Goal: Task Accomplishment & Management: Manage account settings

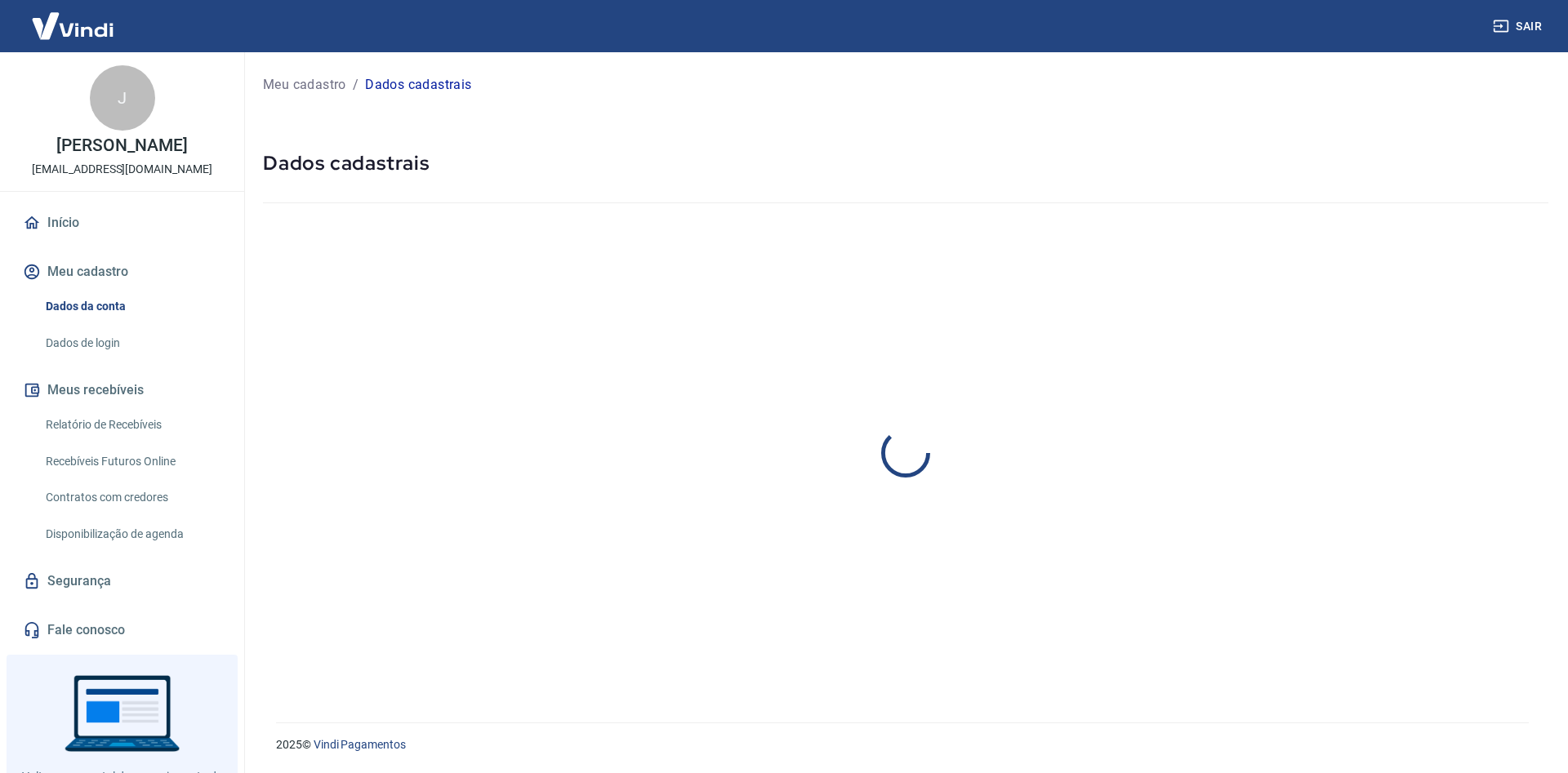
select select "SP"
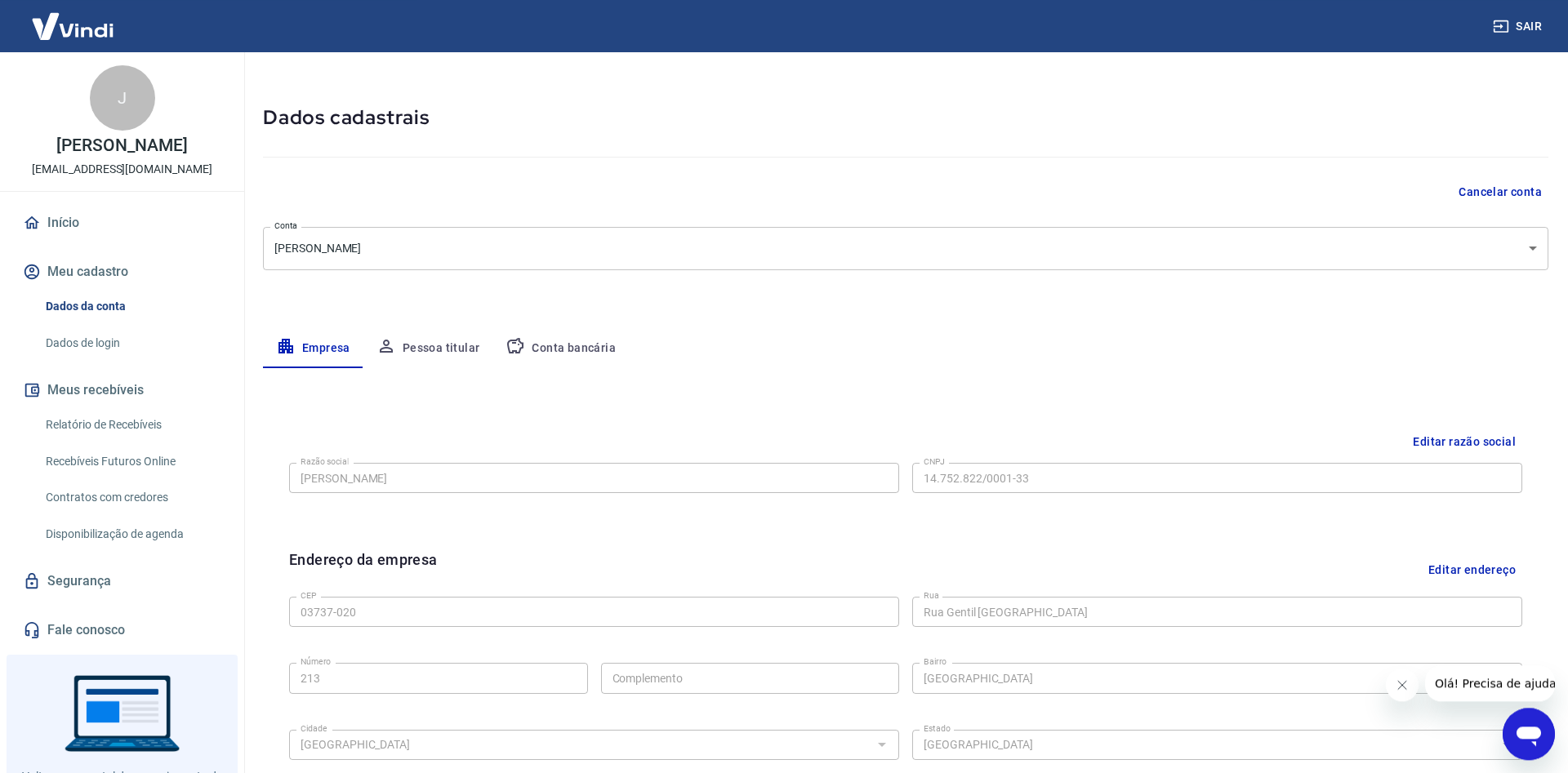
scroll to position [83, 0]
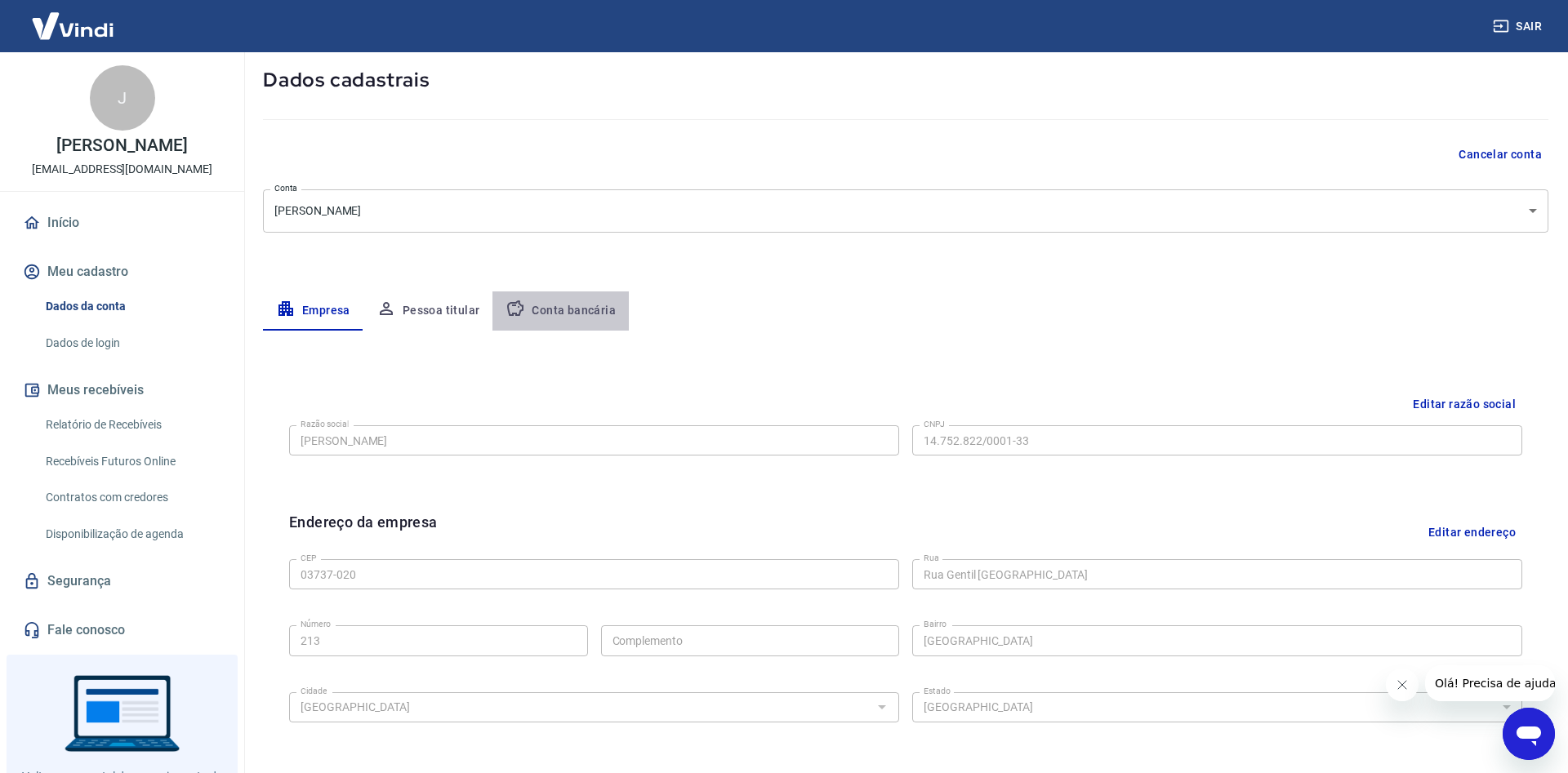
click at [564, 311] on button "Conta bancária" at bounding box center [561, 311] width 137 height 39
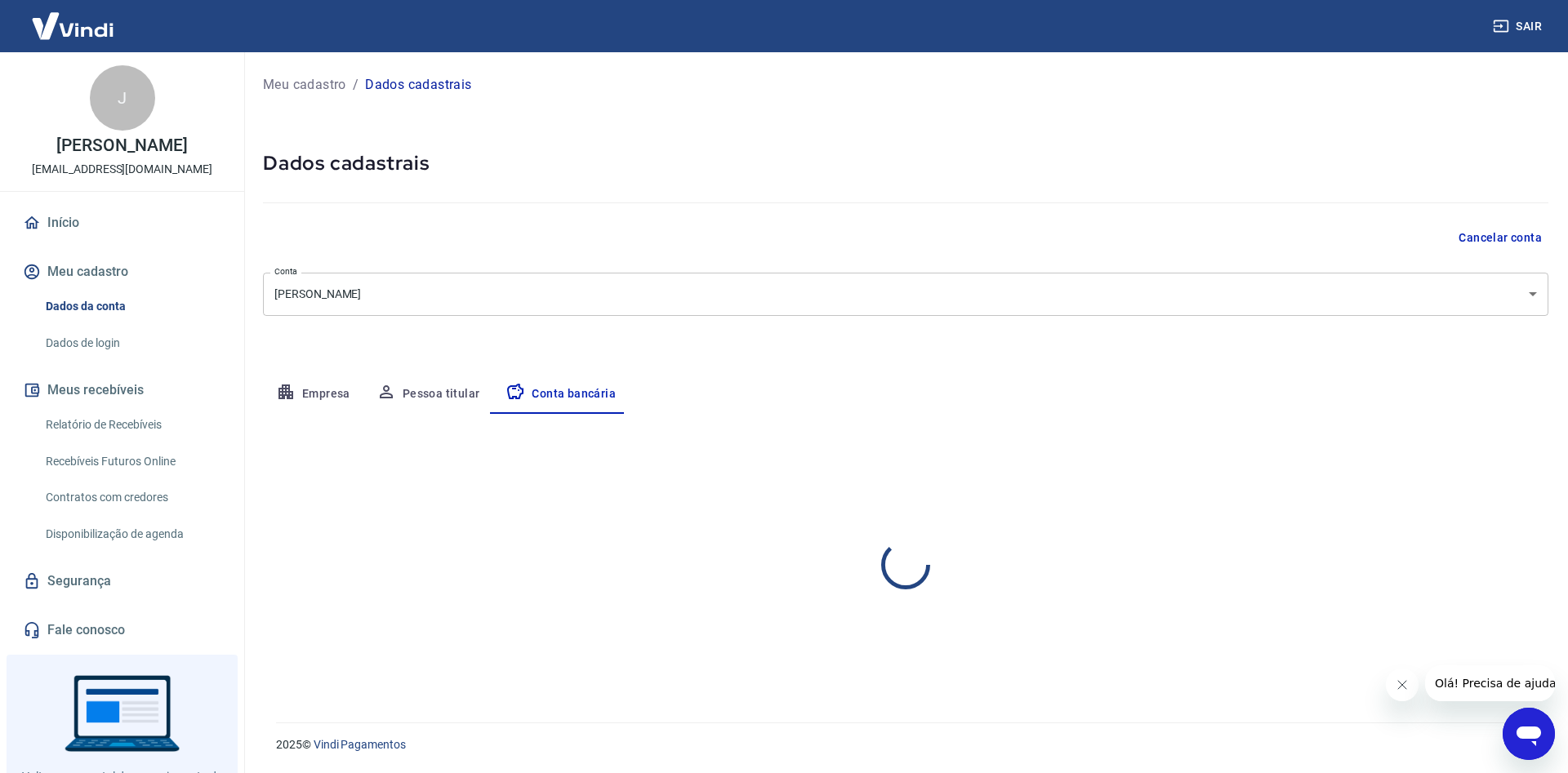
scroll to position [0, 0]
select select "1"
click at [1460, 461] on button "Editar conta bancária" at bounding box center [1481, 462] width 137 height 31
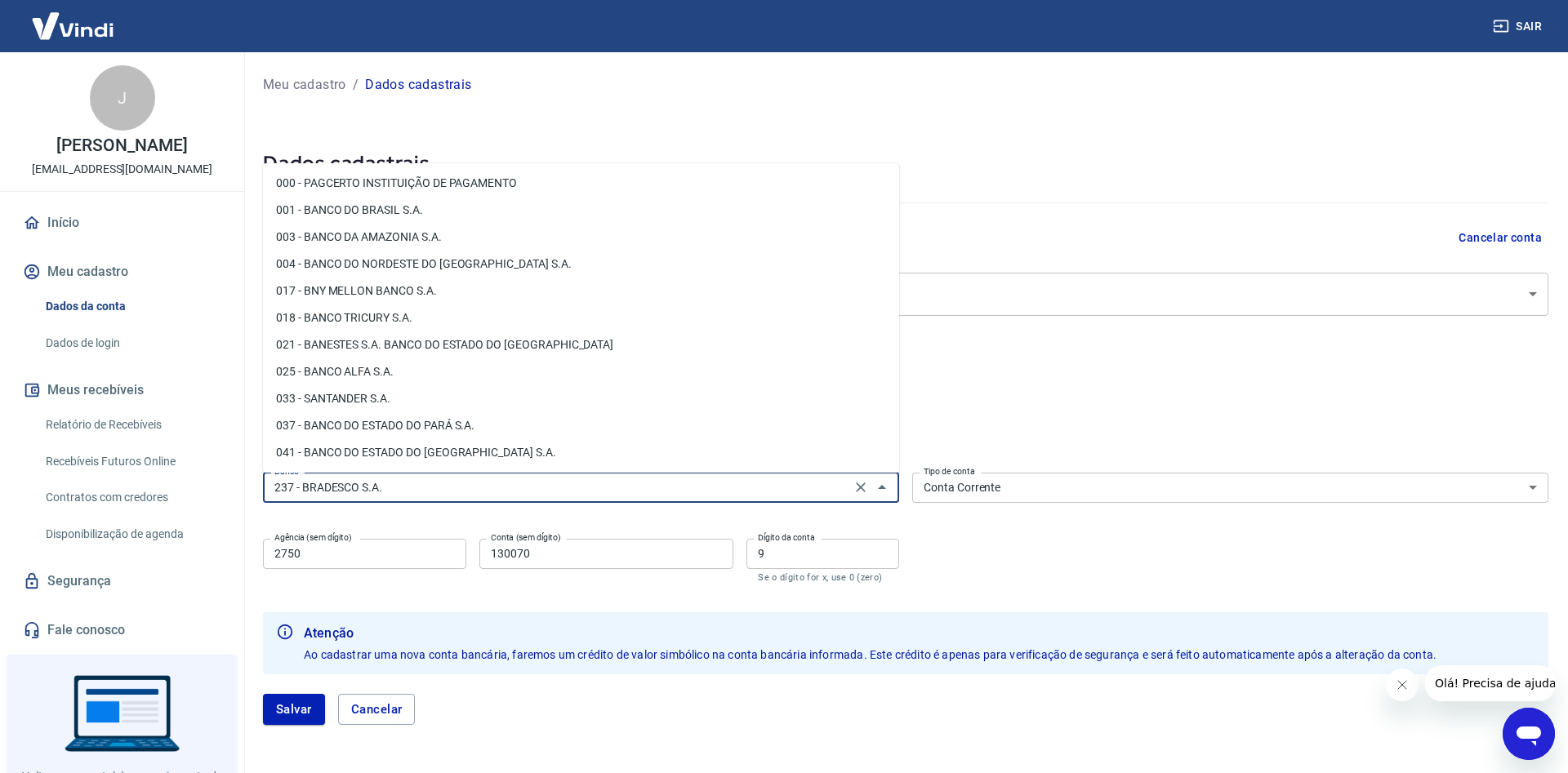
click at [413, 488] on input "237 - BRADESCO S.A." at bounding box center [557, 488] width 578 height 21
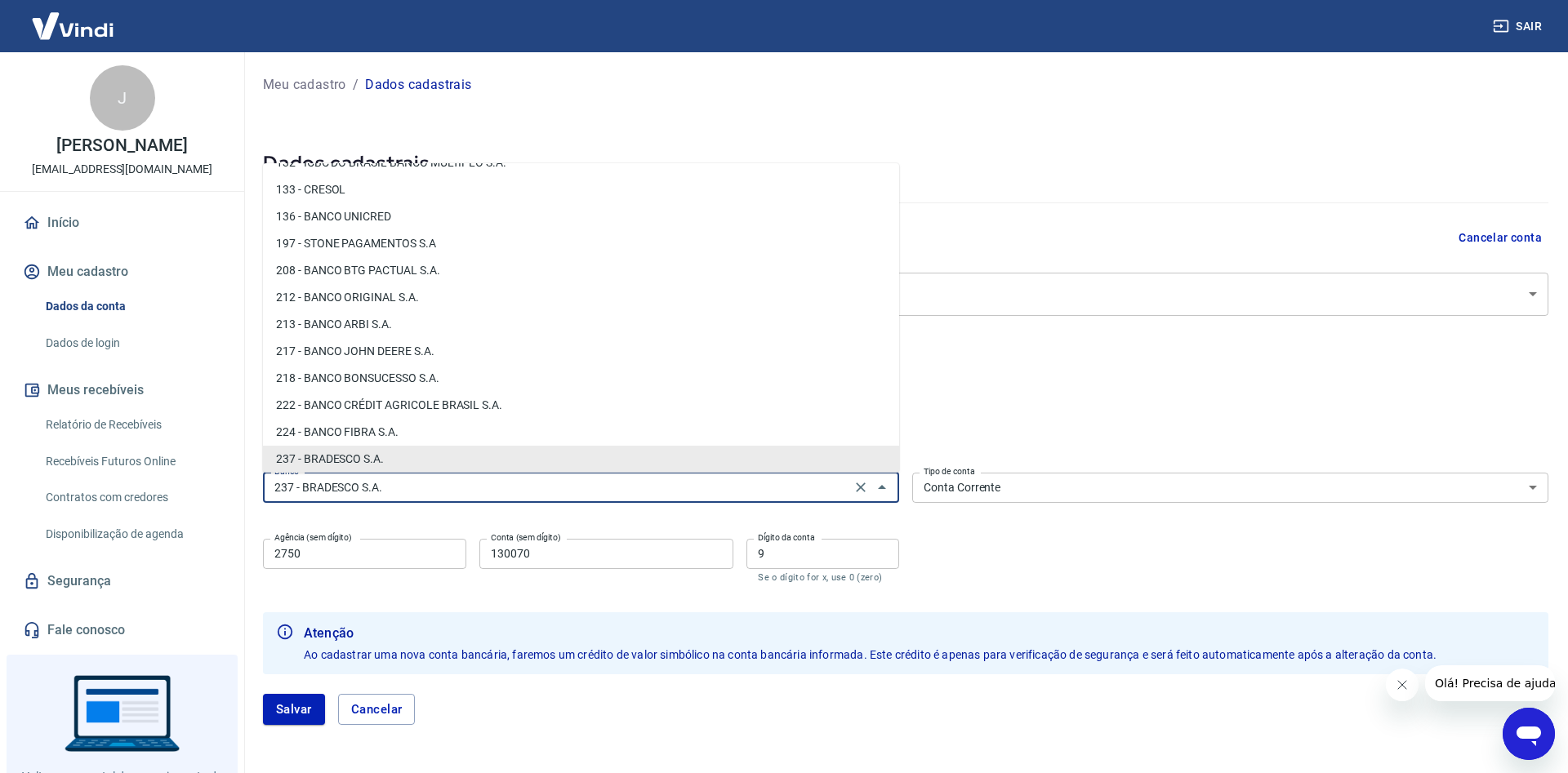
click at [413, 488] on input "237 - BRADESCO S.A." at bounding box center [557, 488] width 578 height 21
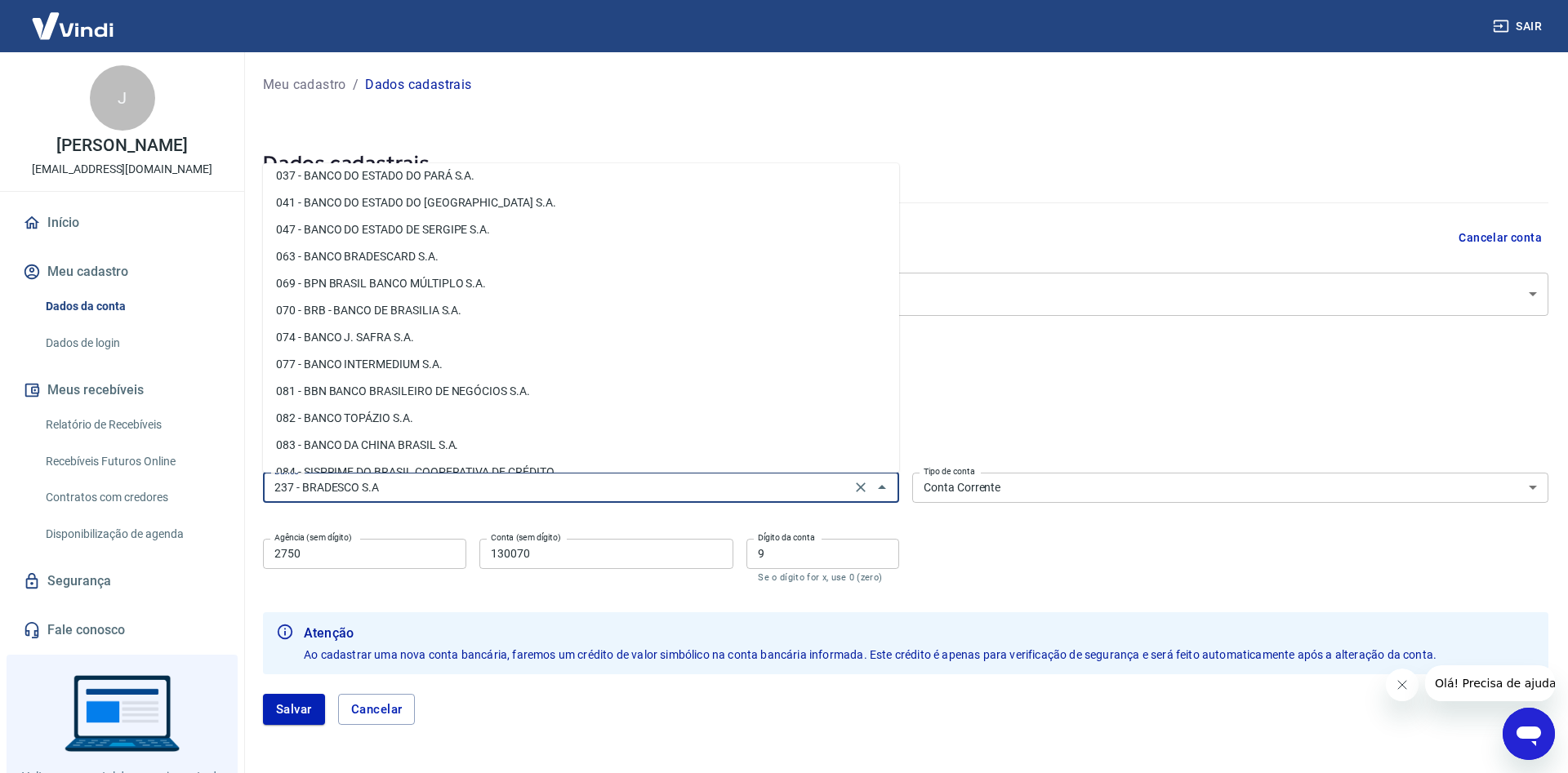
scroll to position [0, 0]
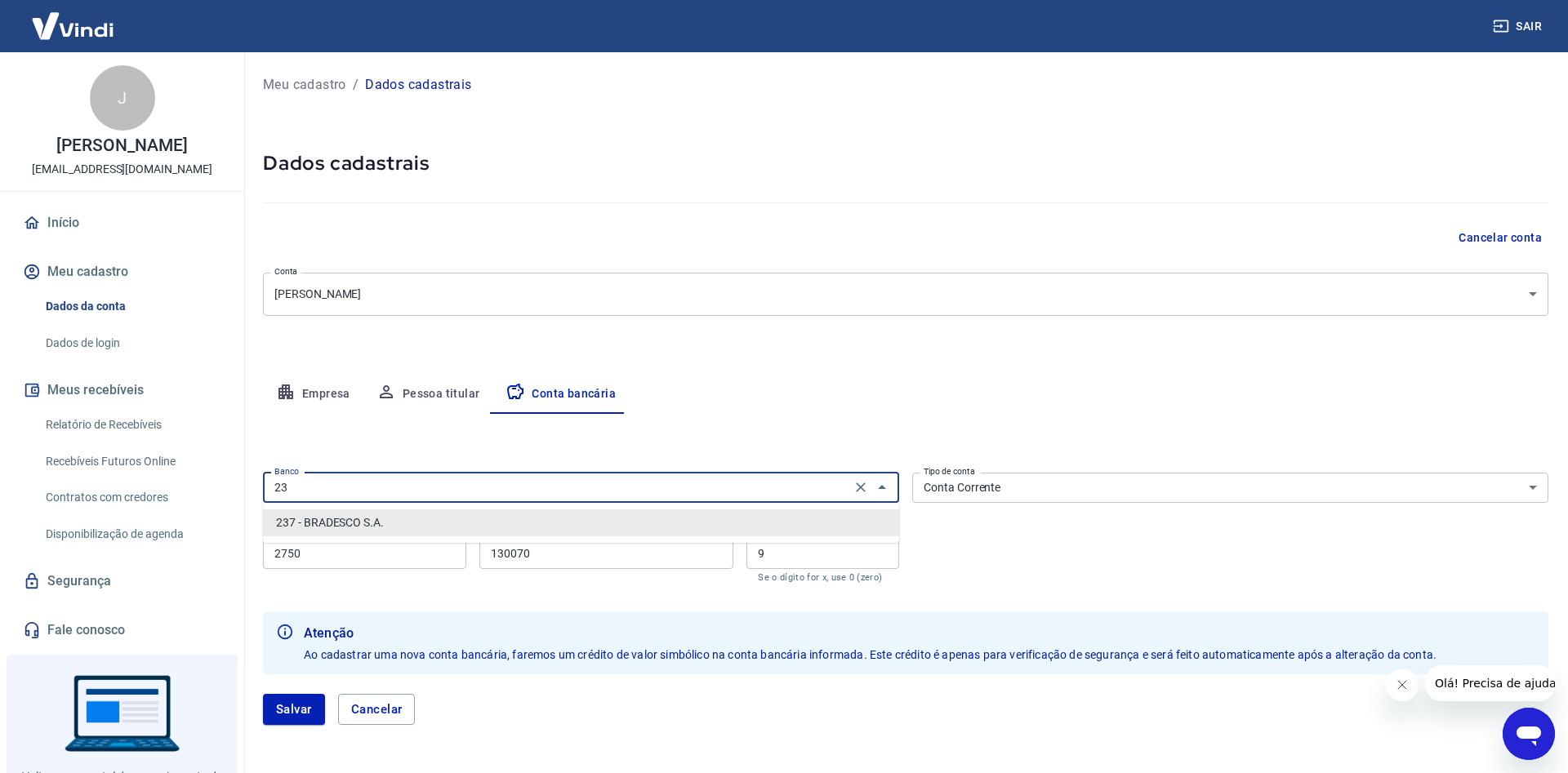
type input "2"
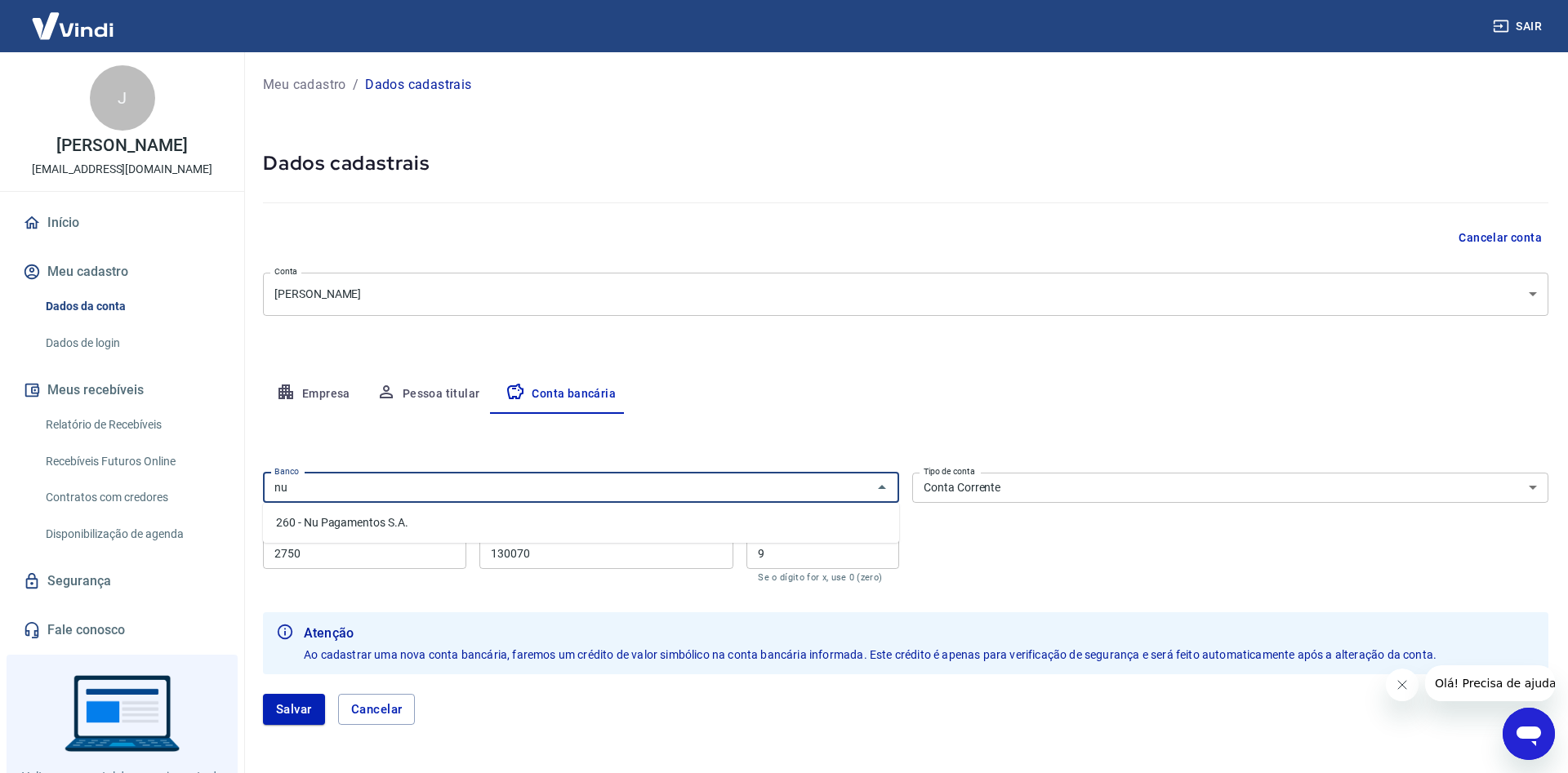
click at [362, 523] on li "260 - Nu Pagamentos S.A." at bounding box center [581, 523] width 636 height 27
type input "260 - Nu Pagamentos S.A."
click at [366, 563] on input "2750" at bounding box center [364, 553] width 203 height 30
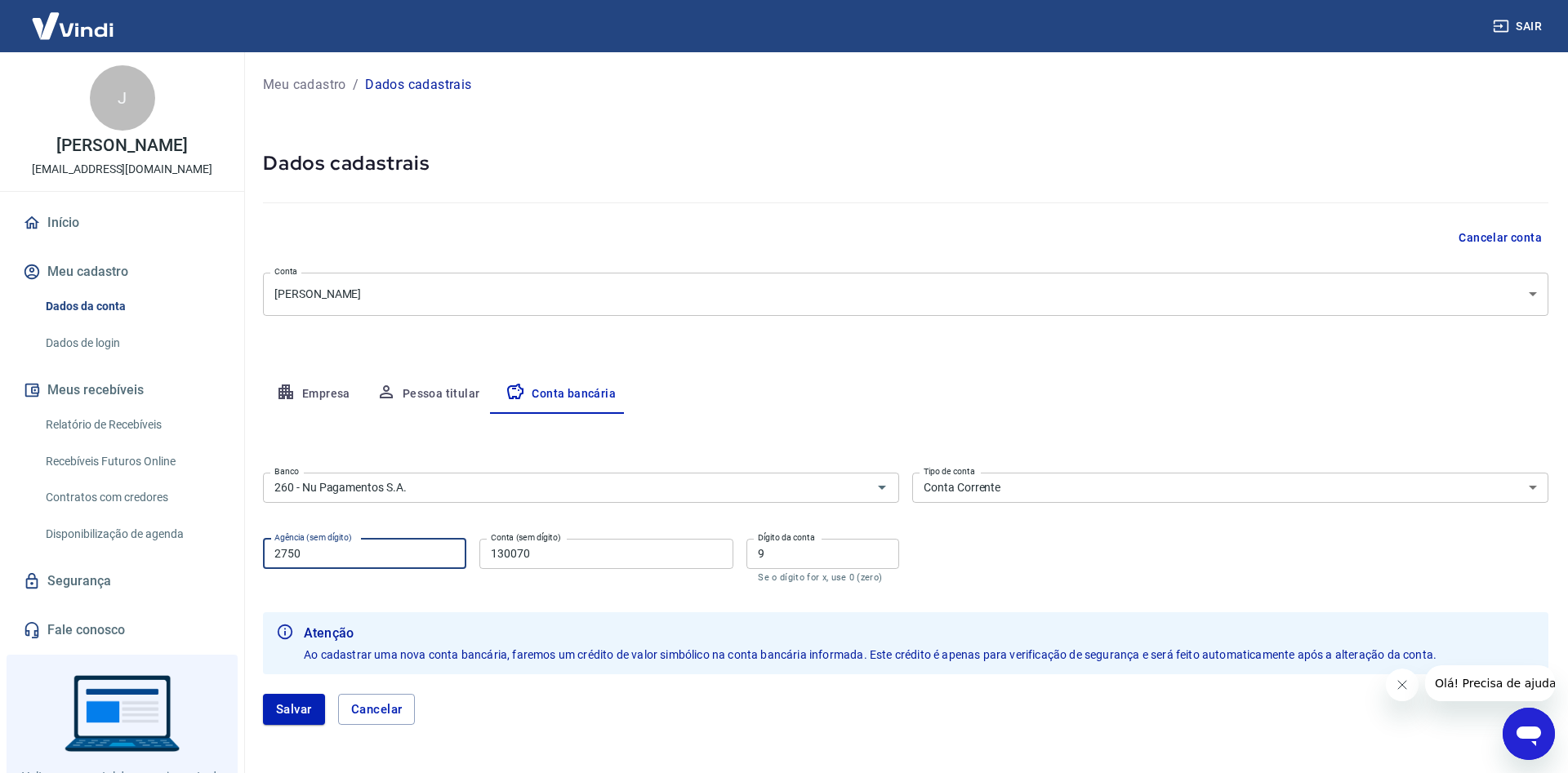
click at [366, 563] on input "2750" at bounding box center [364, 553] width 203 height 30
type input "0001"
click at [607, 549] on input "130070" at bounding box center [606, 553] width 254 height 30
type input "873844797"
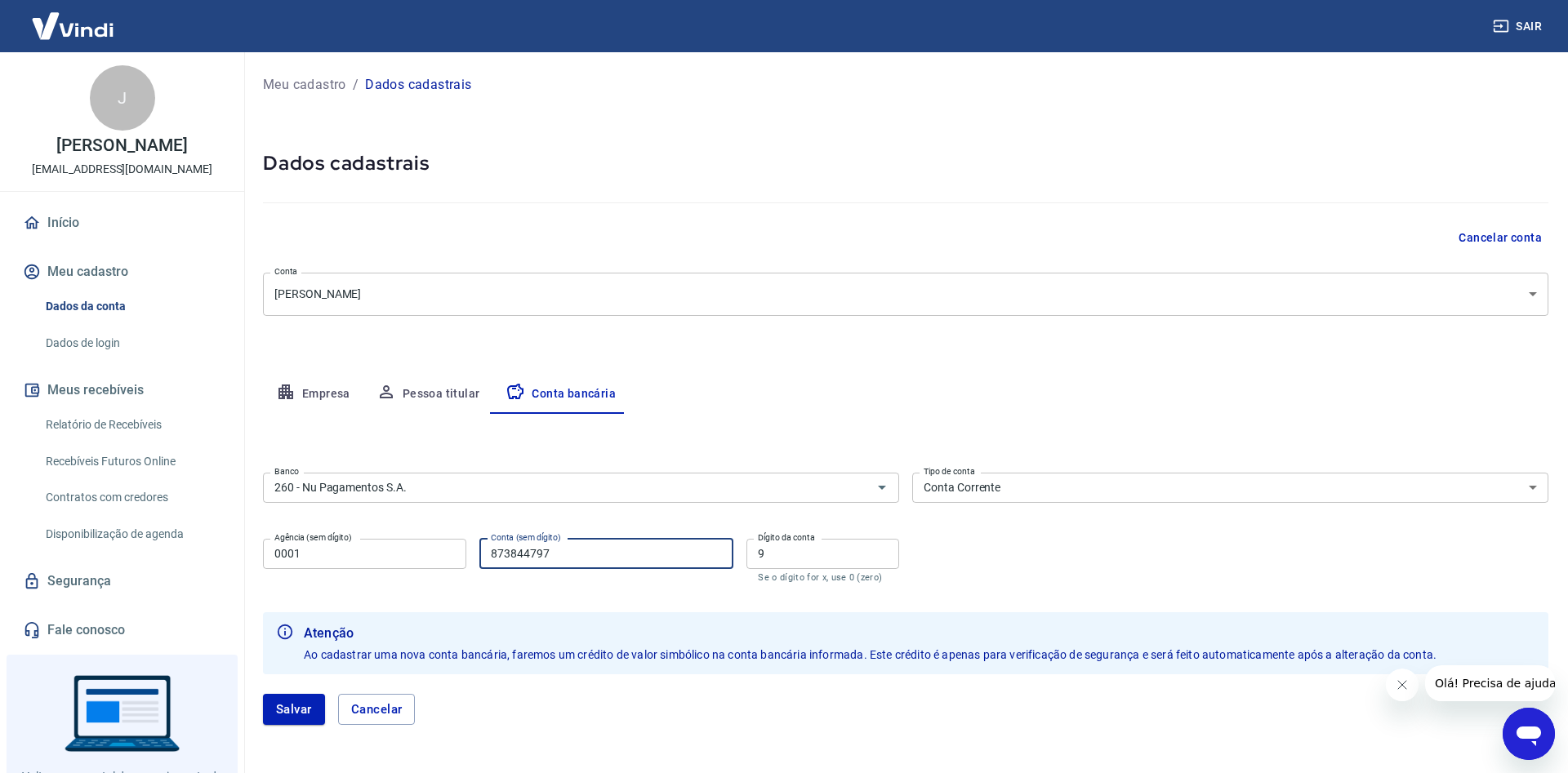
click at [772, 545] on input "9" at bounding box center [823, 553] width 153 height 30
type input "5"
click at [1063, 582] on div "Banco 260 - Nu Pagamentos S.A. Banco Tipo de conta Conta Corrente Conta Poupanç…" at bounding box center [906, 526] width 1286 height 120
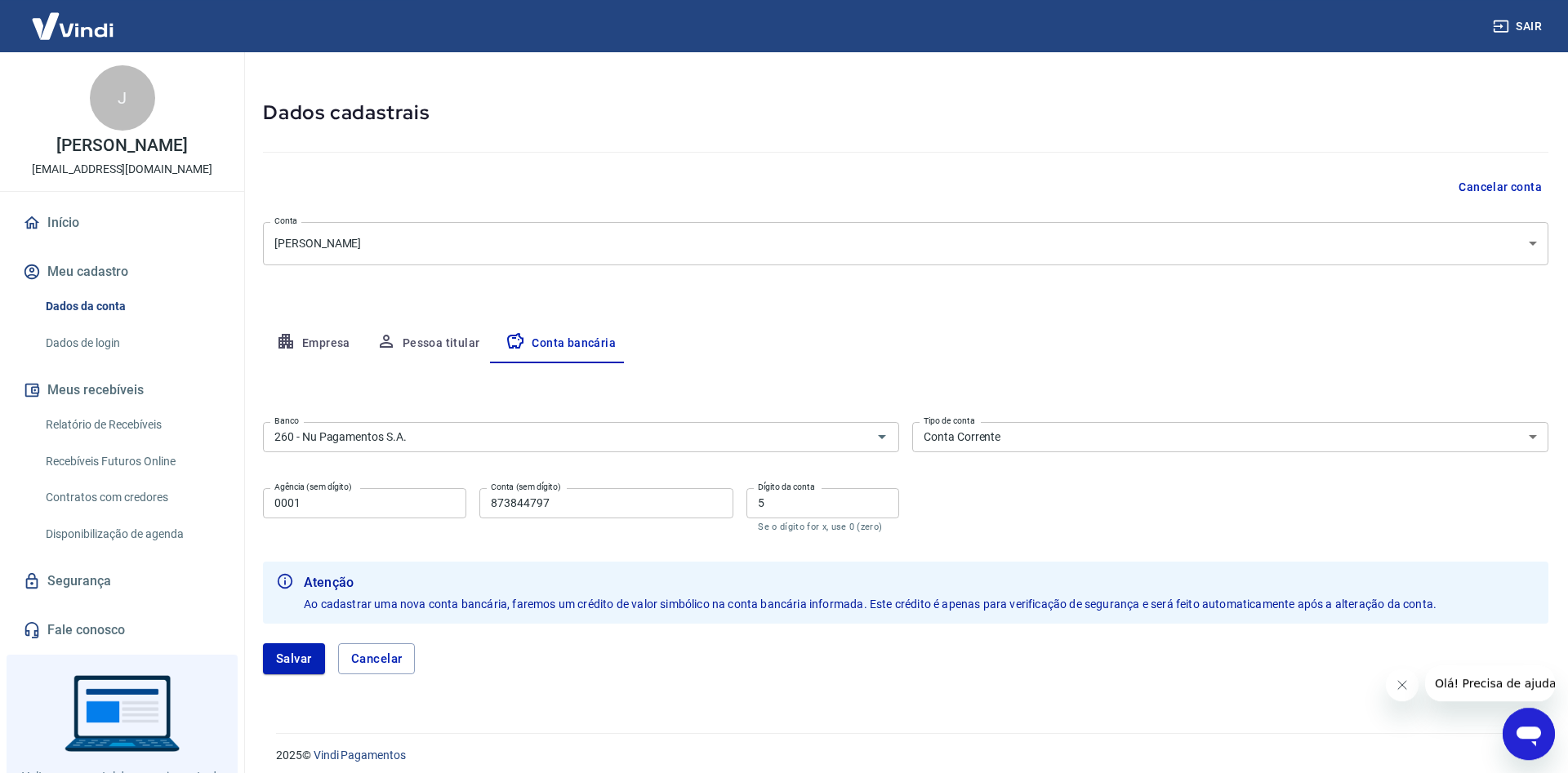
scroll to position [61, 0]
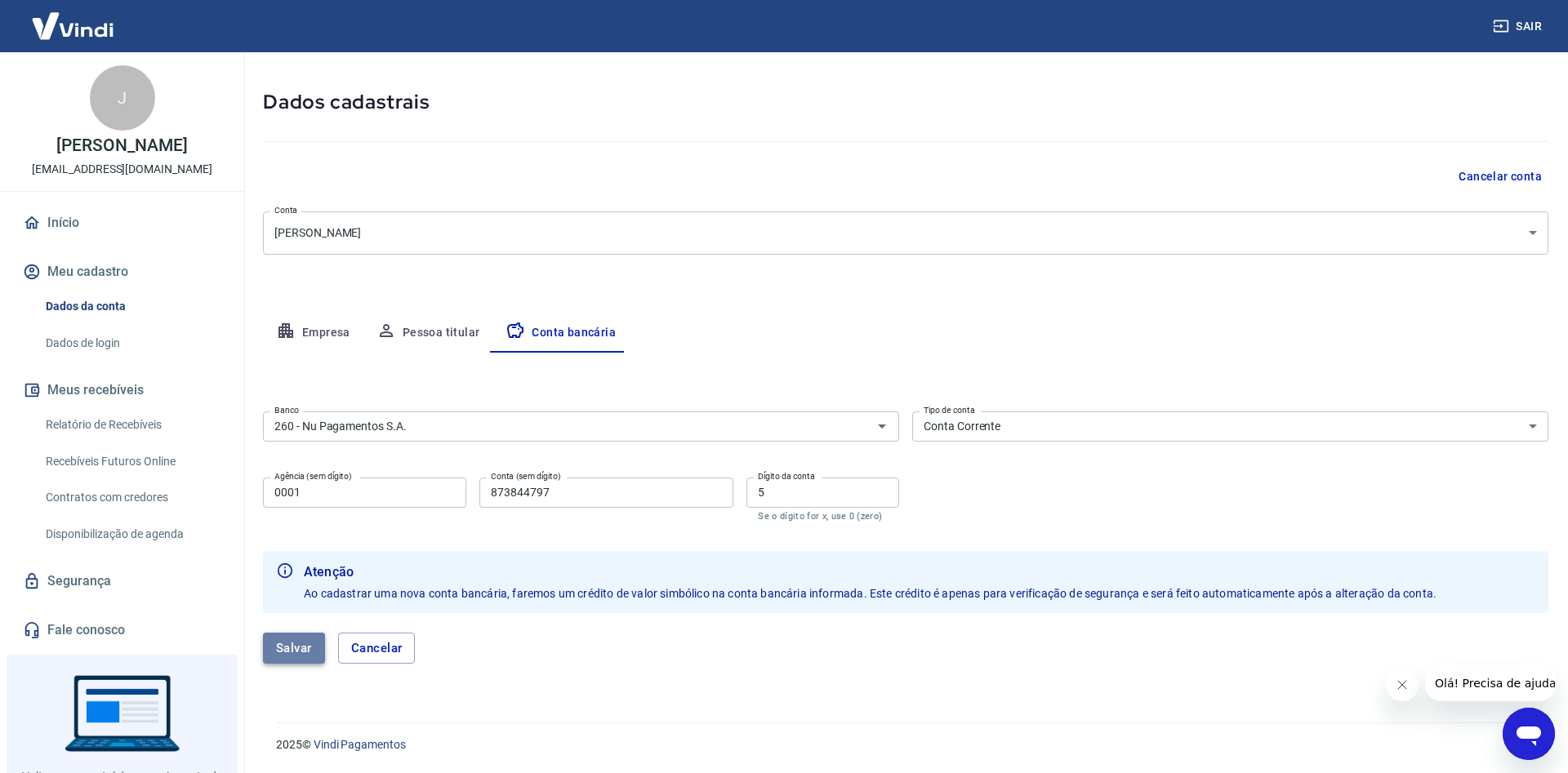
click at [299, 641] on button "Salvar" at bounding box center [294, 648] width 62 height 31
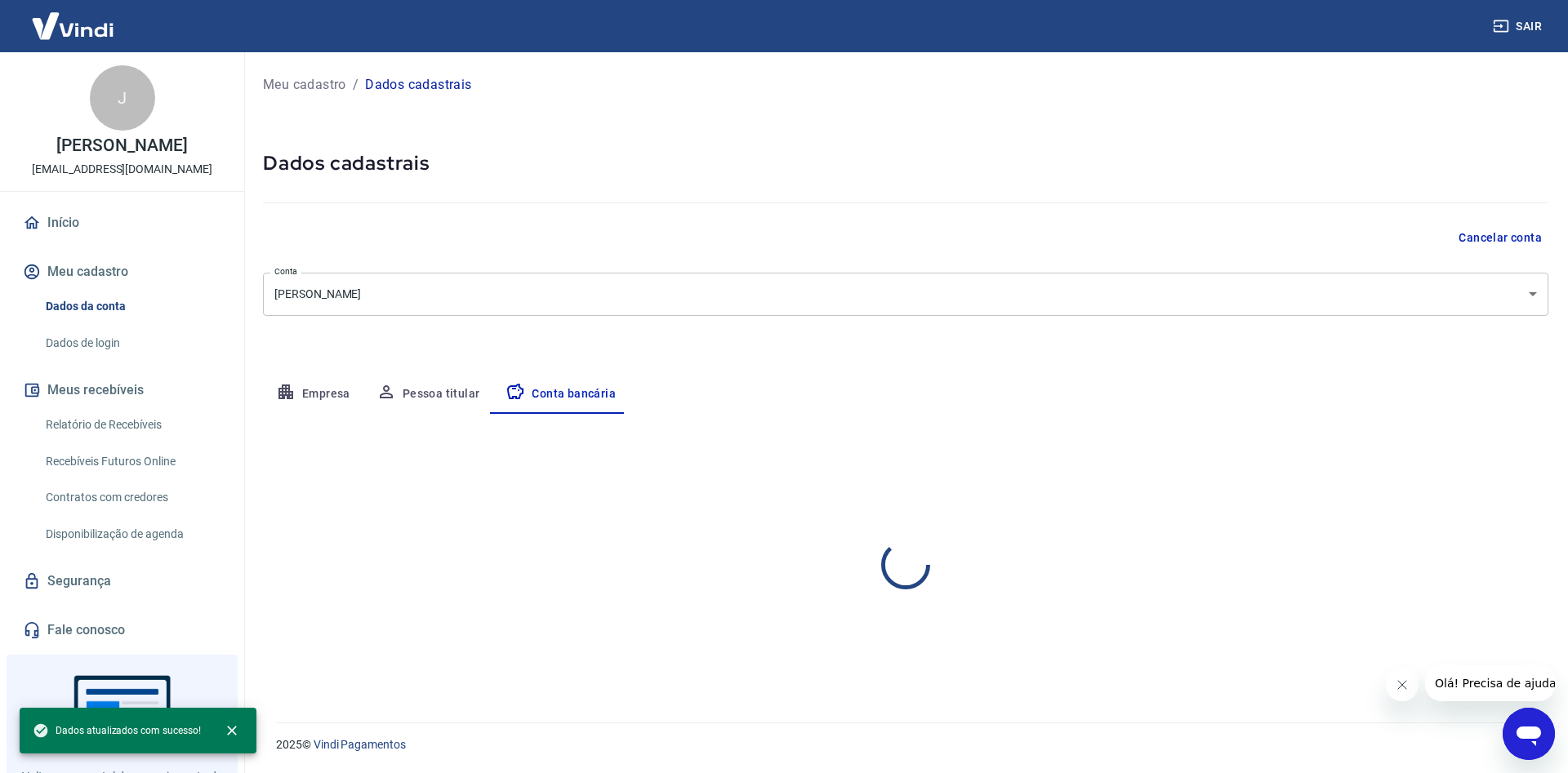
scroll to position [0, 0]
select select "1"
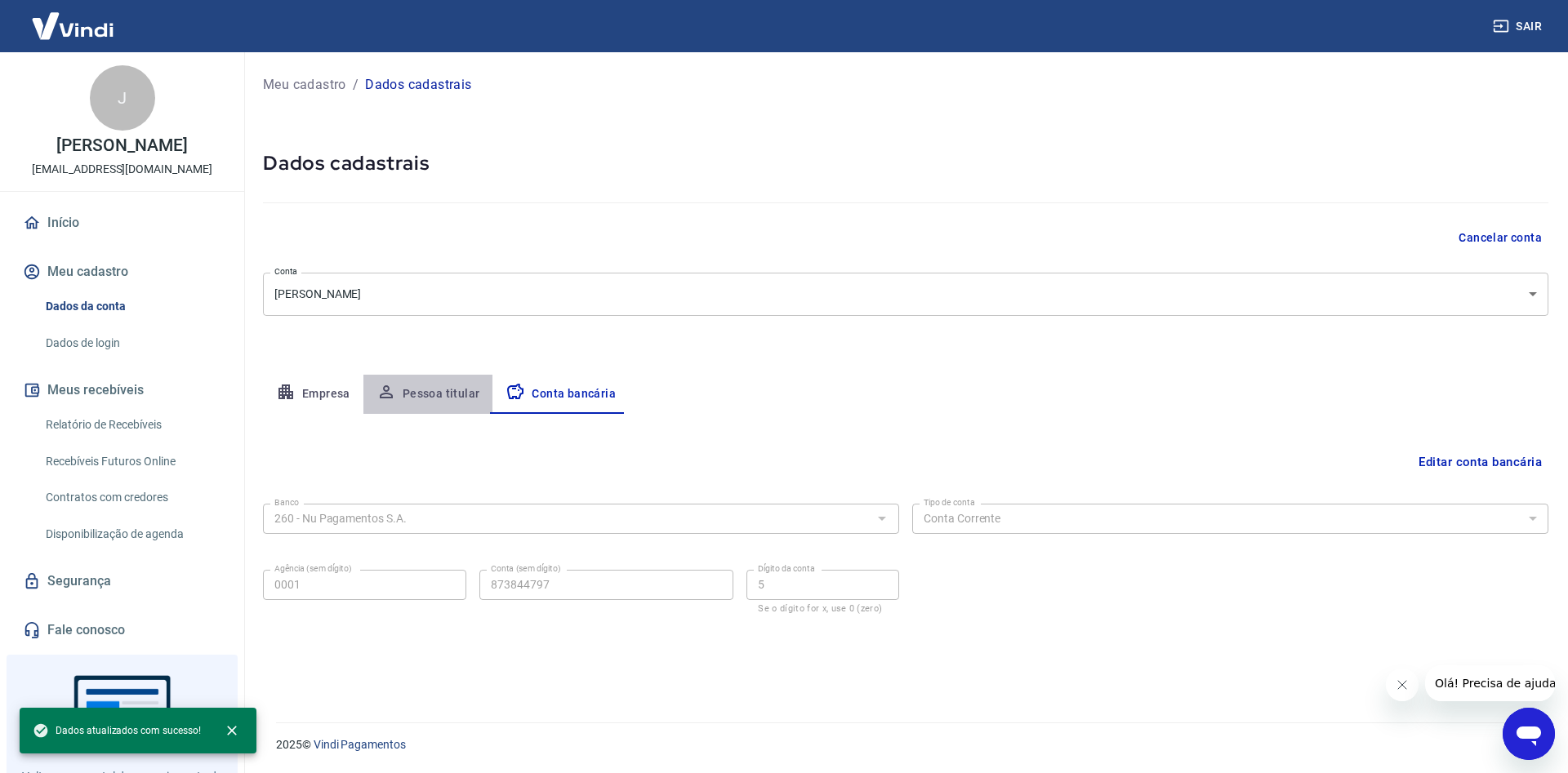
click at [442, 391] on button "Pessoa titular" at bounding box center [429, 395] width 130 height 39
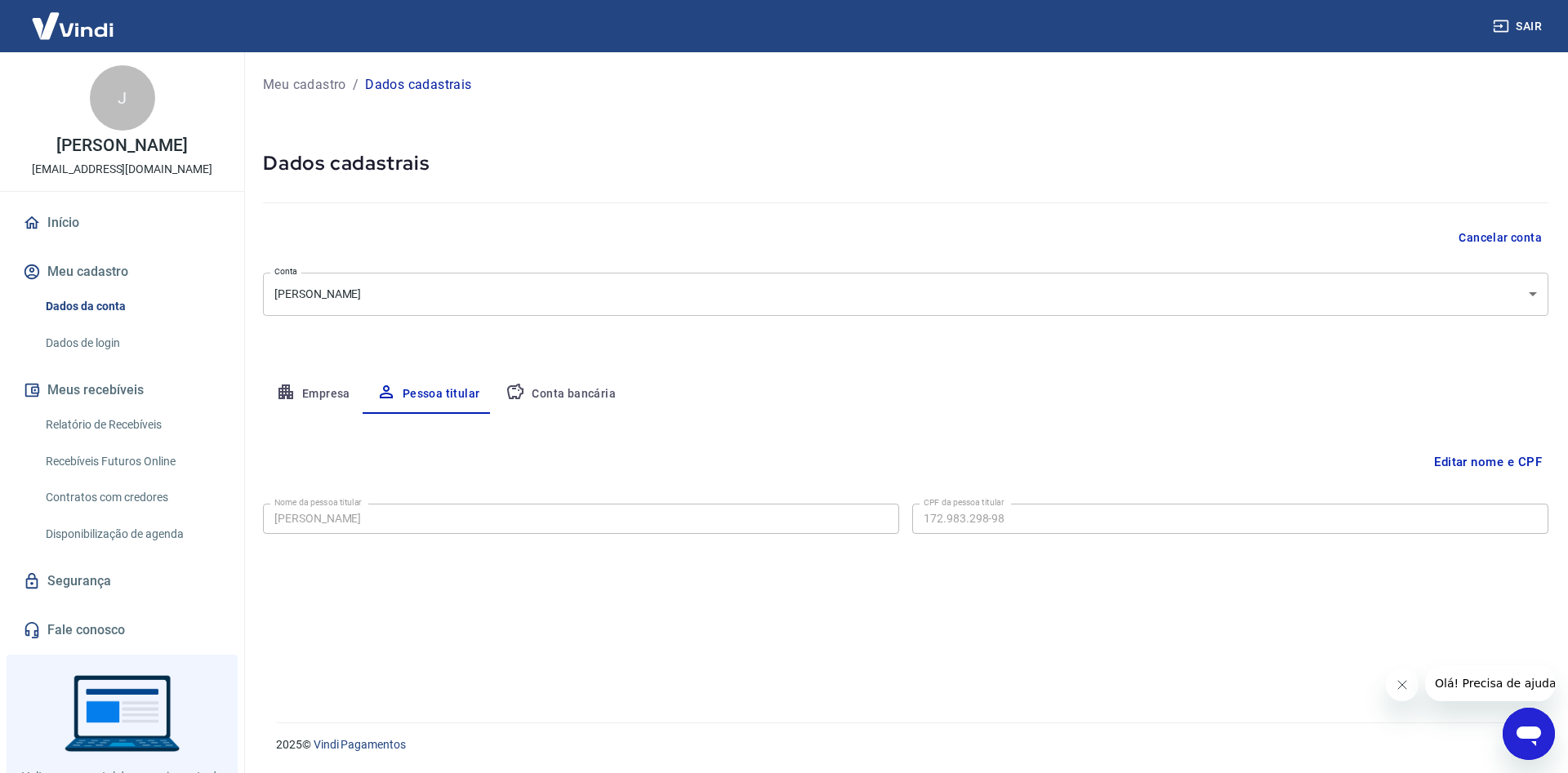
click at [1478, 461] on button "Editar nome e CPF" at bounding box center [1488, 462] width 121 height 31
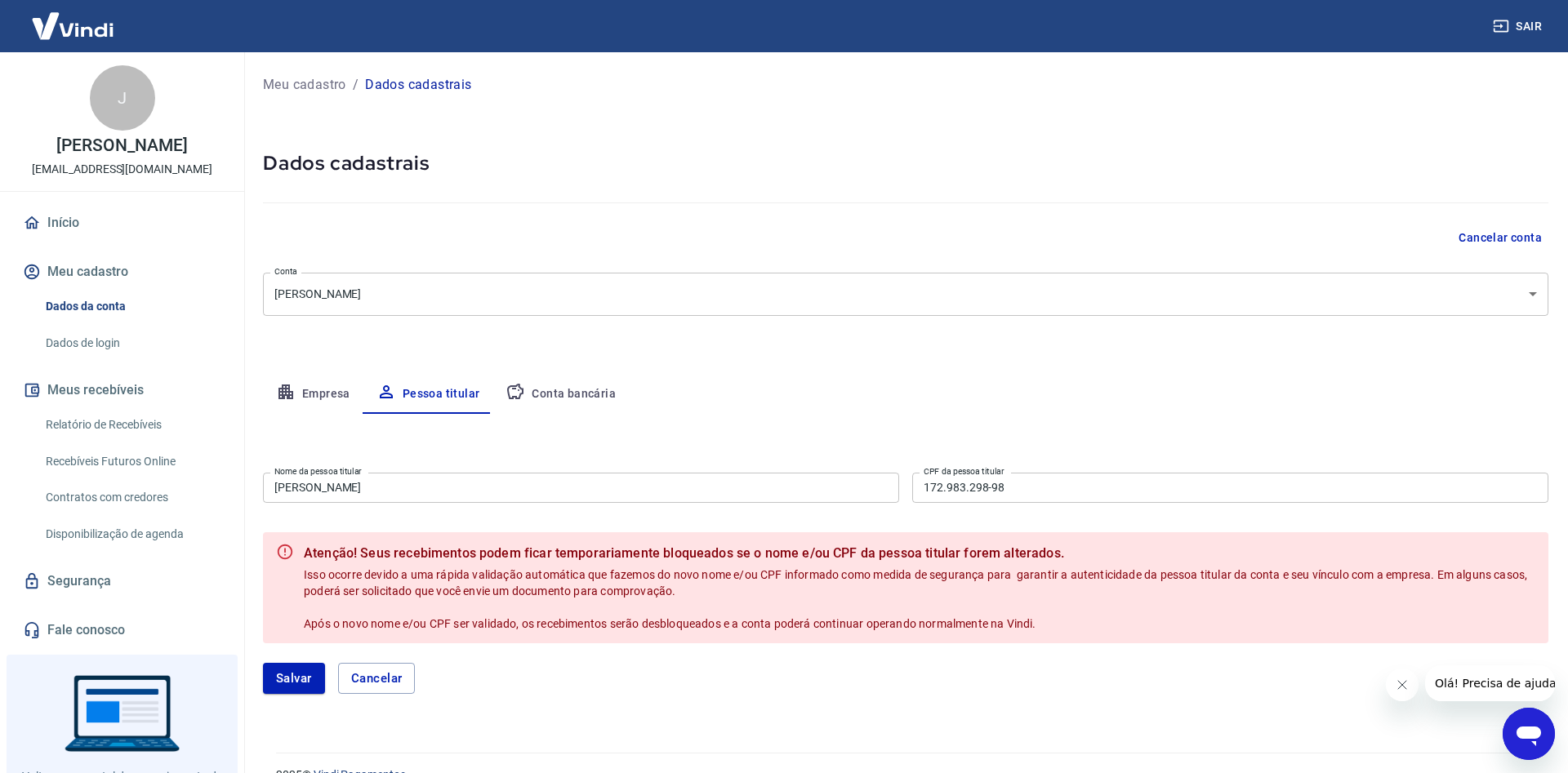
click at [314, 396] on button "Empresa" at bounding box center [313, 395] width 100 height 39
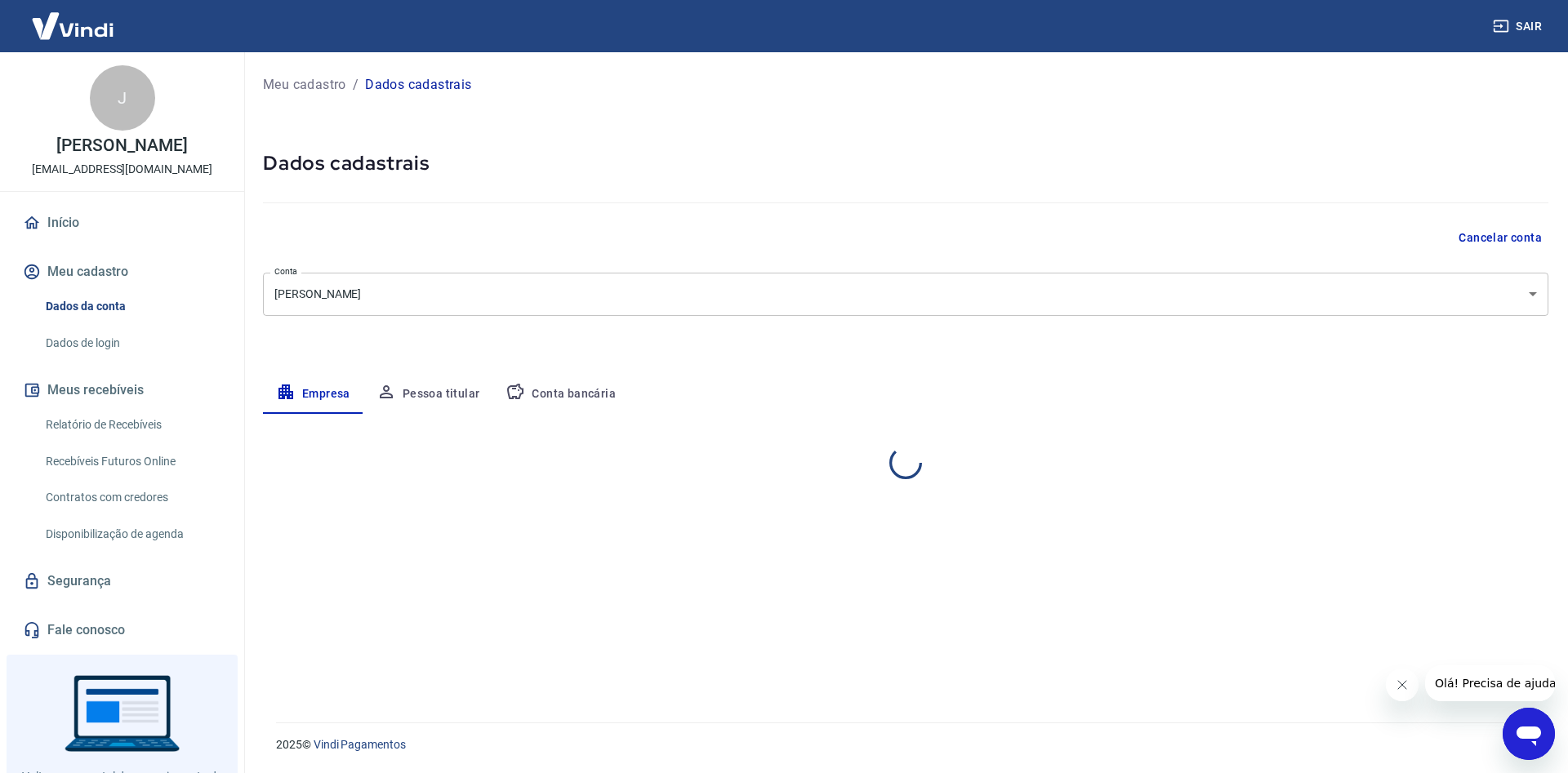
select select "SP"
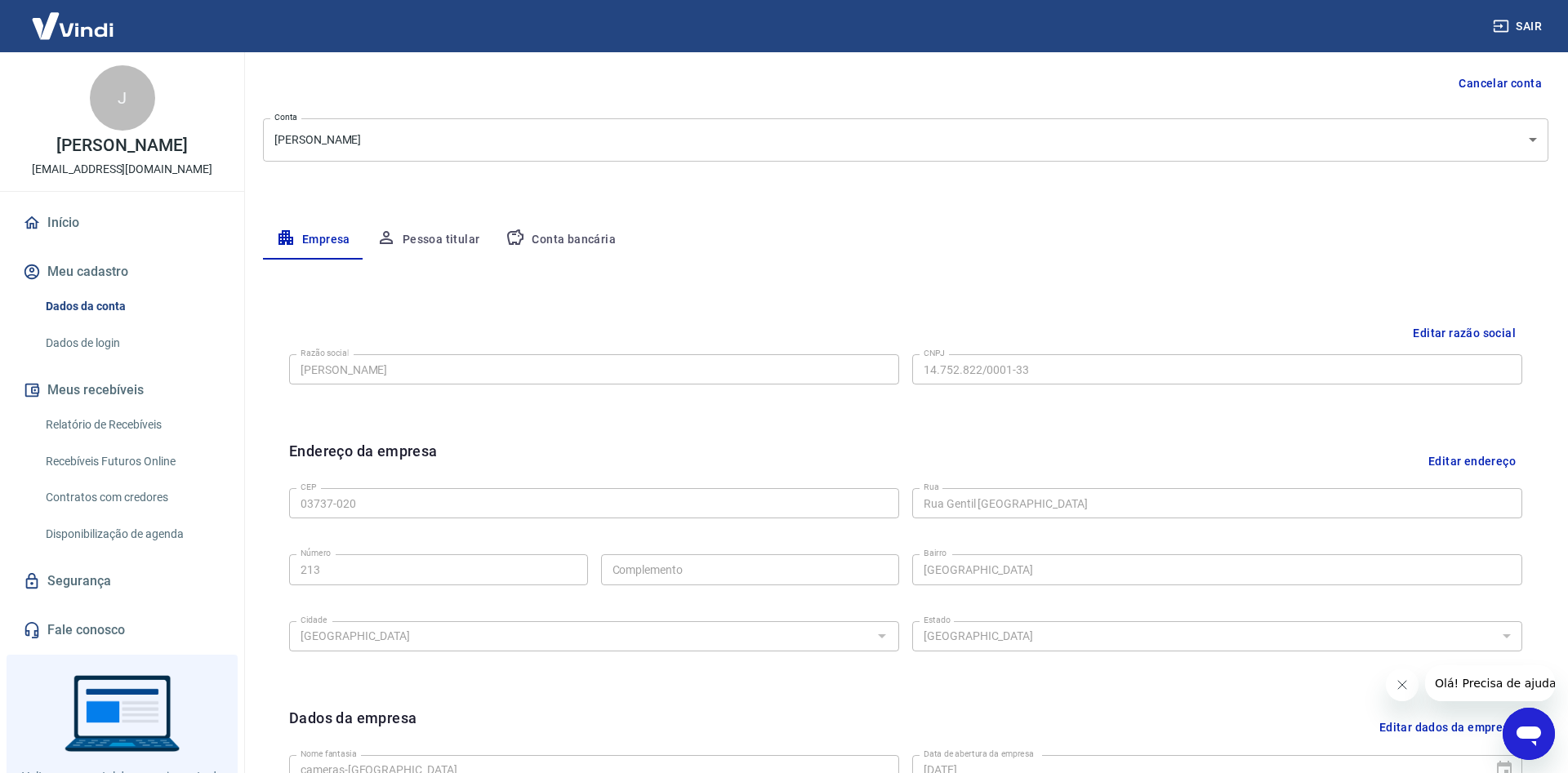
scroll to position [404, 0]
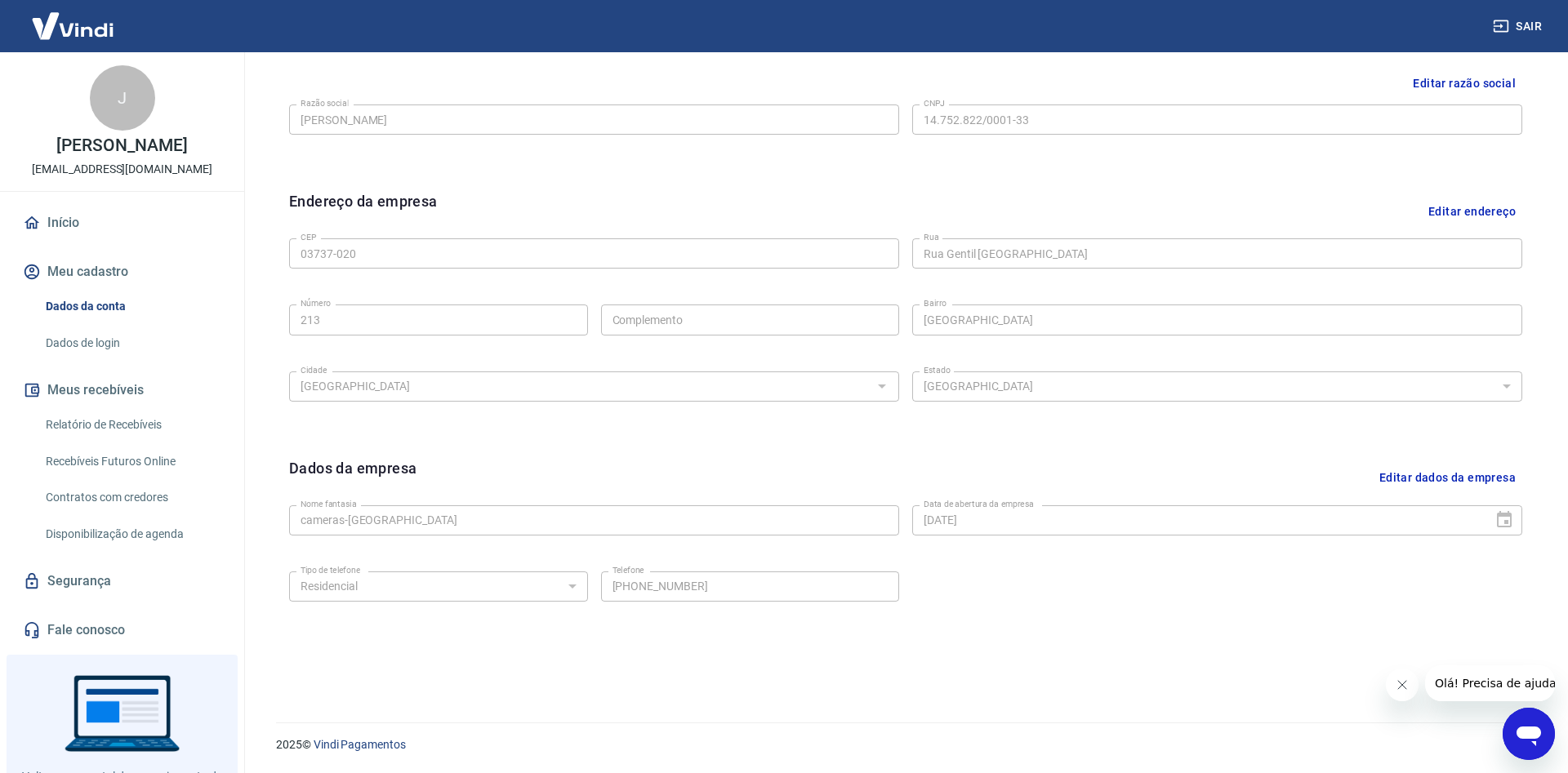
click at [1438, 480] on button "Editar dados da empresa" at bounding box center [1448, 478] width 150 height 42
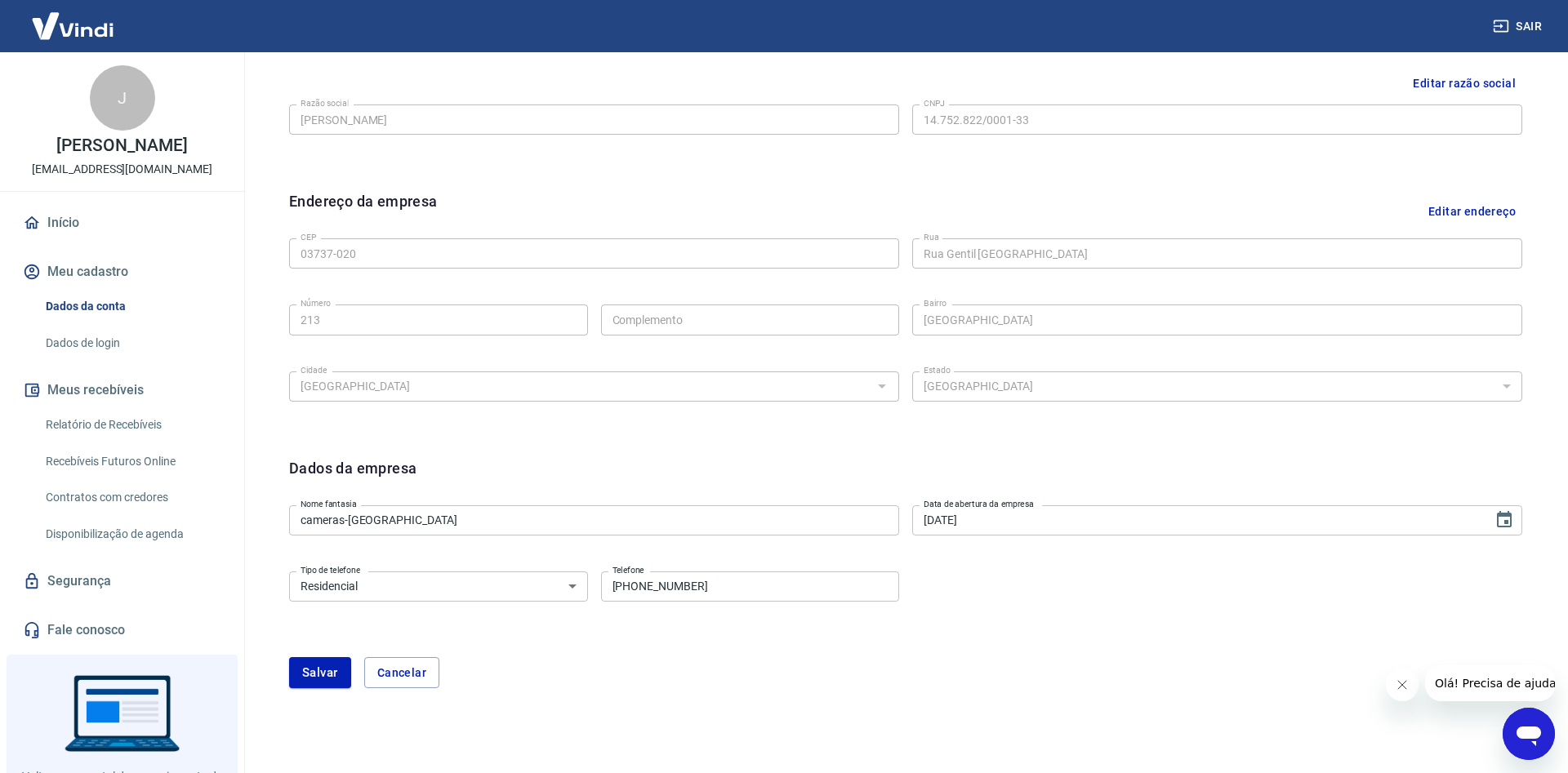
click at [732, 587] on input "(11) 91962-8060" at bounding box center [750, 586] width 299 height 30
type input "[PHONE_NUMBER]"
select select "business"
click option "Comercial" at bounding box center [0, 0] width 0 height 0
click at [320, 672] on button "Salvar" at bounding box center [319, 673] width 62 height 31
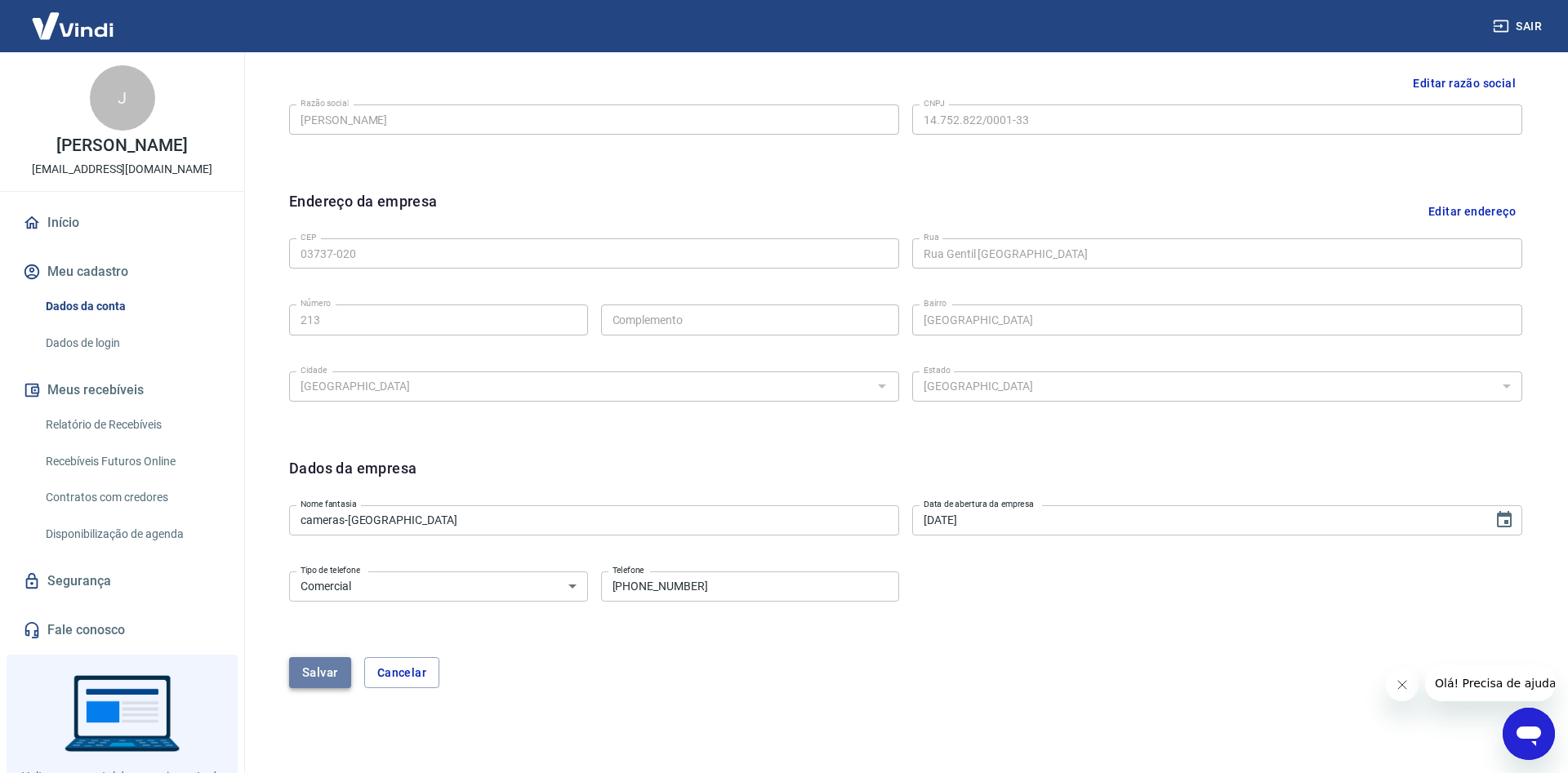
scroll to position [0, 0]
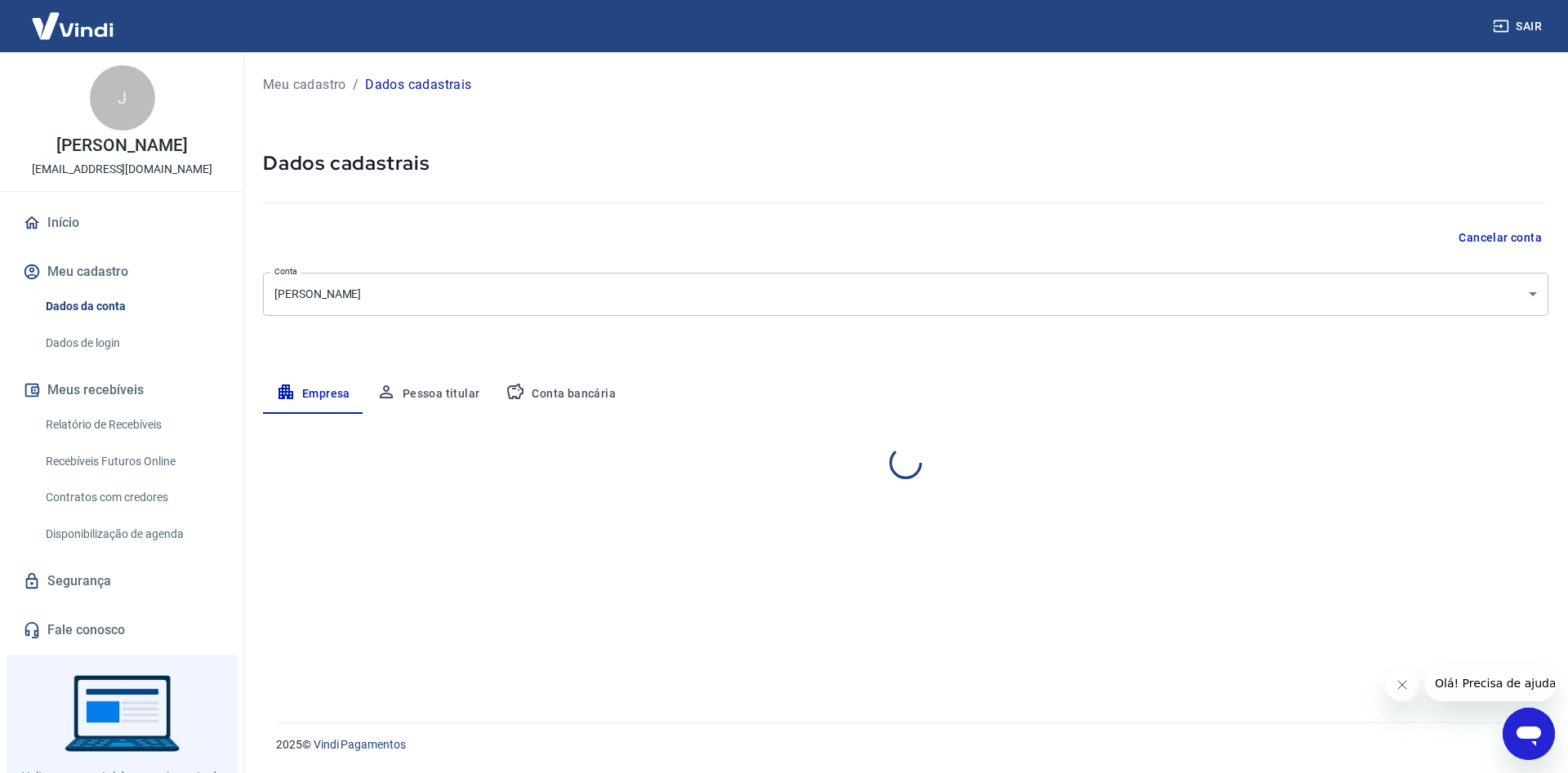
select select "SP"
select select "business"
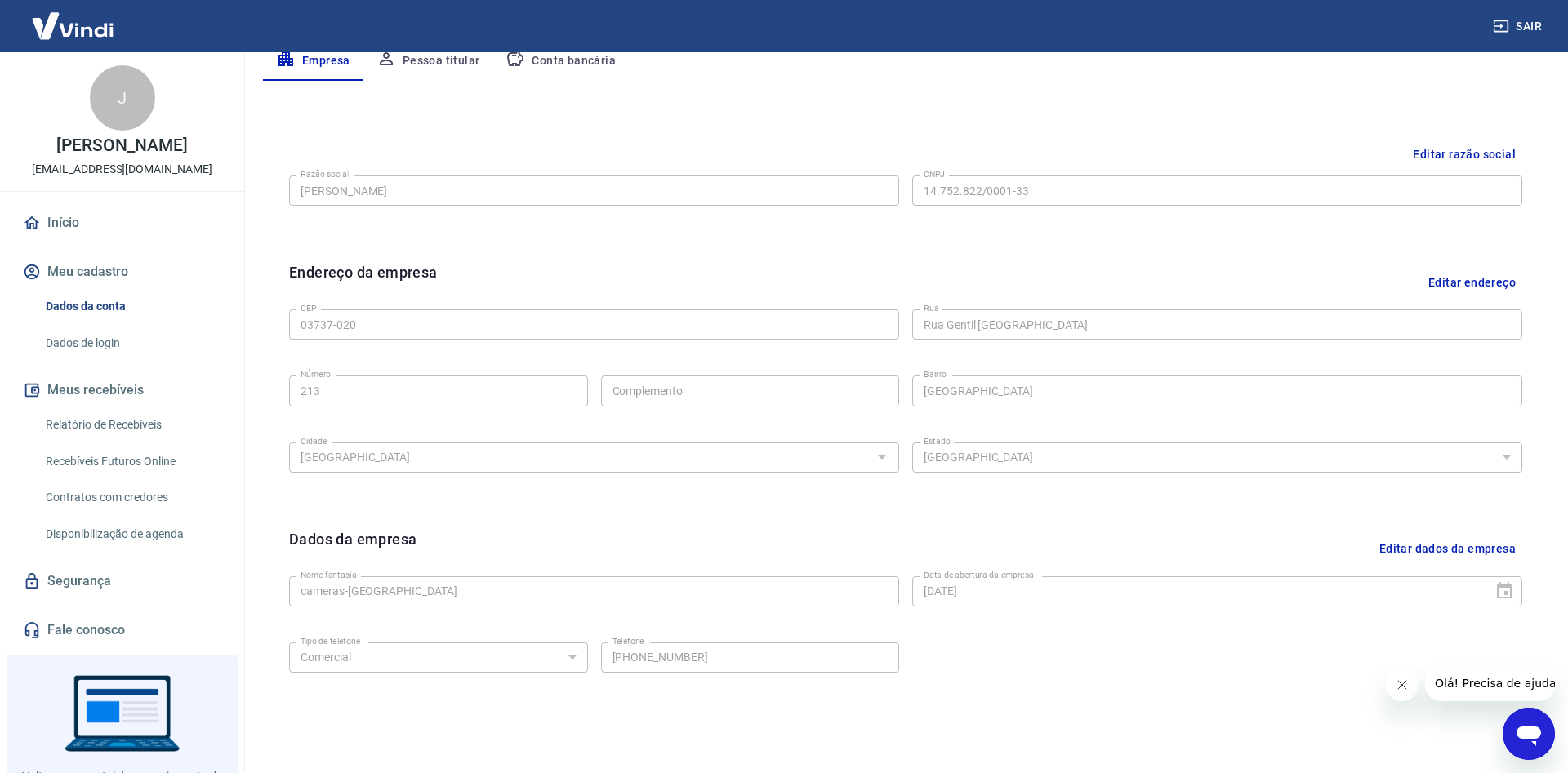
scroll to position [250, 0]
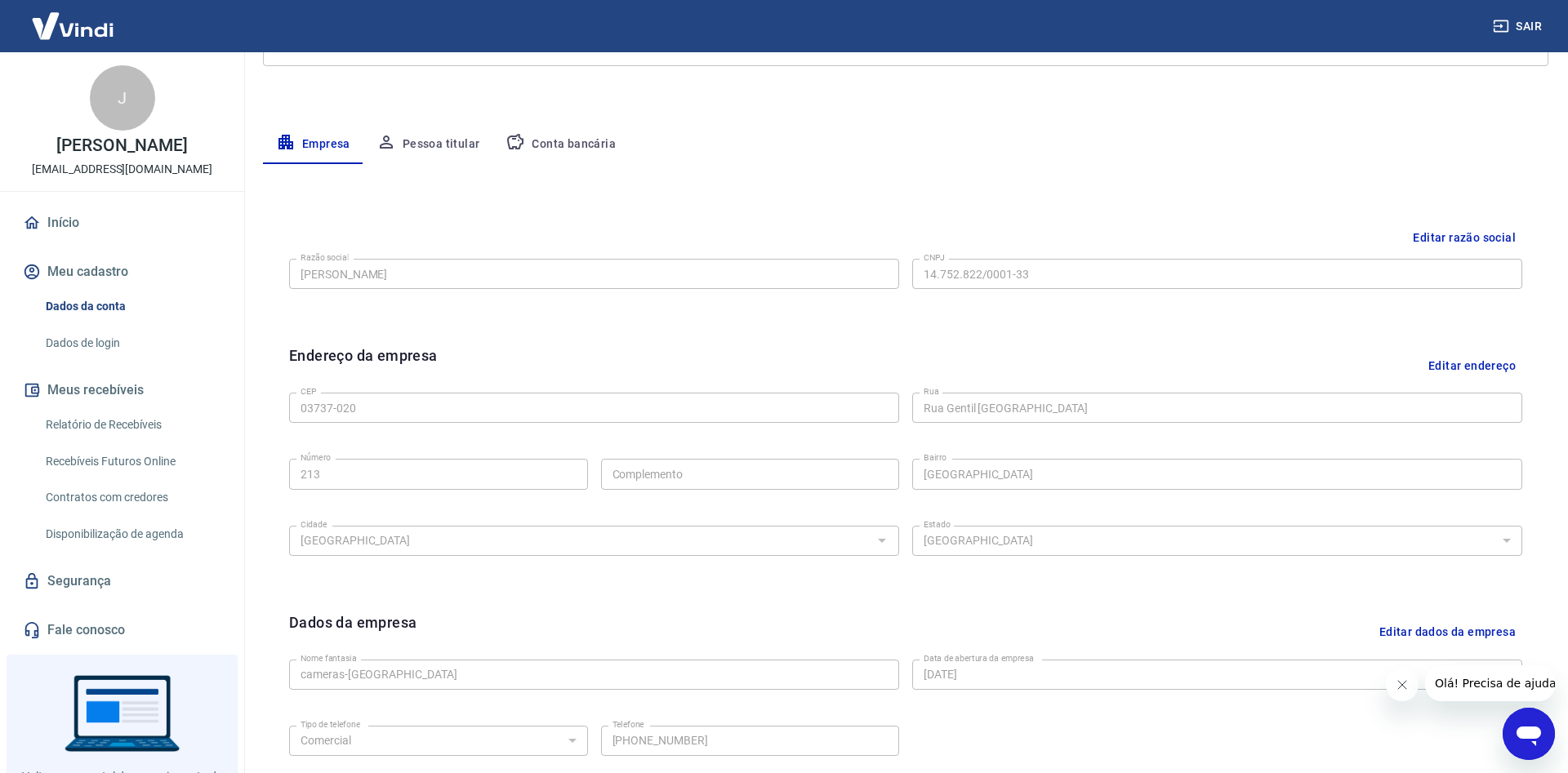
click at [559, 136] on button "Conta bancária" at bounding box center [561, 145] width 137 height 39
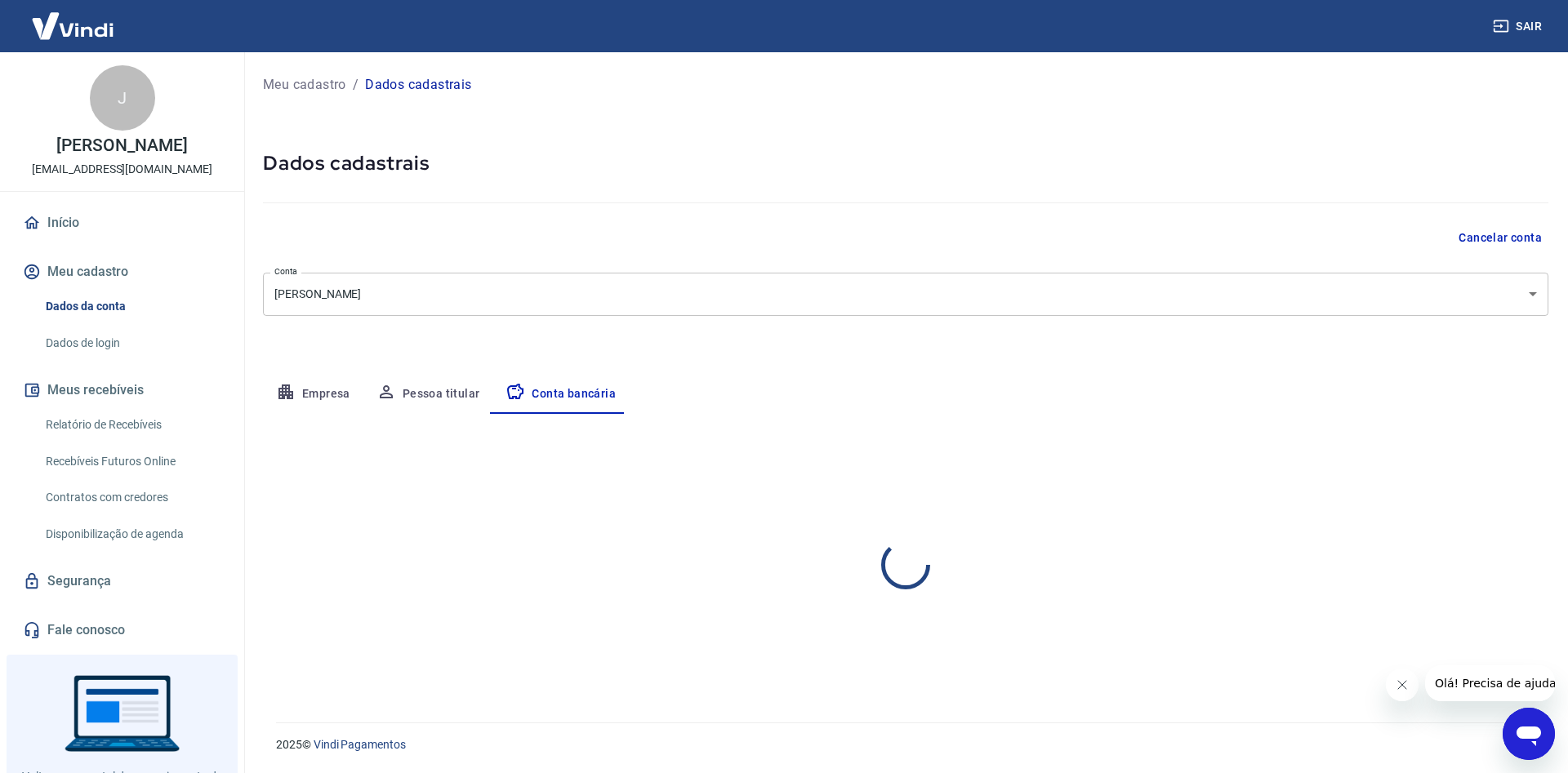
scroll to position [0, 0]
select select "1"
click at [84, 34] on img at bounding box center [72, 25] width 106 height 50
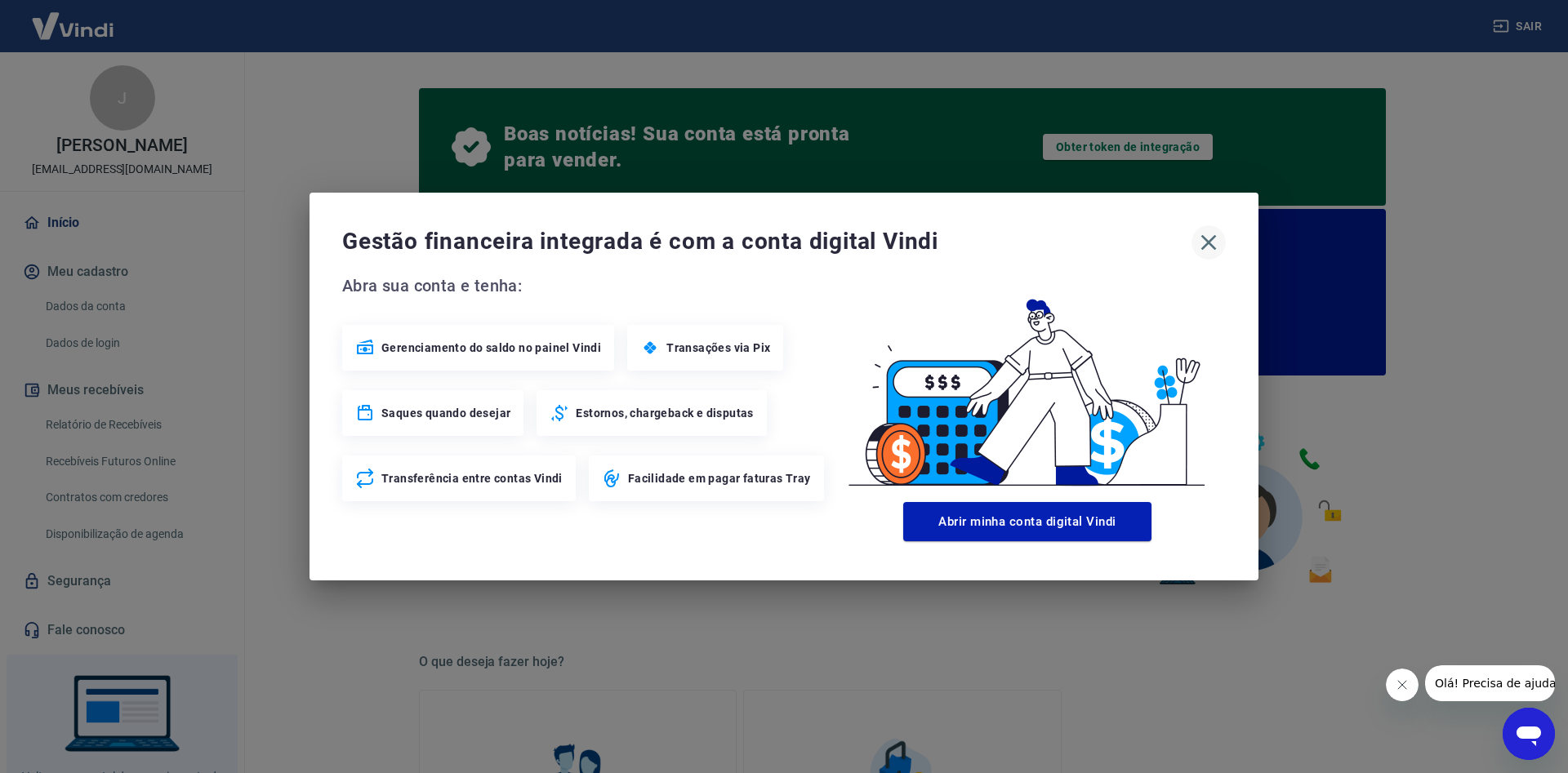
click at [1204, 236] on icon "button" at bounding box center [1209, 243] width 26 height 26
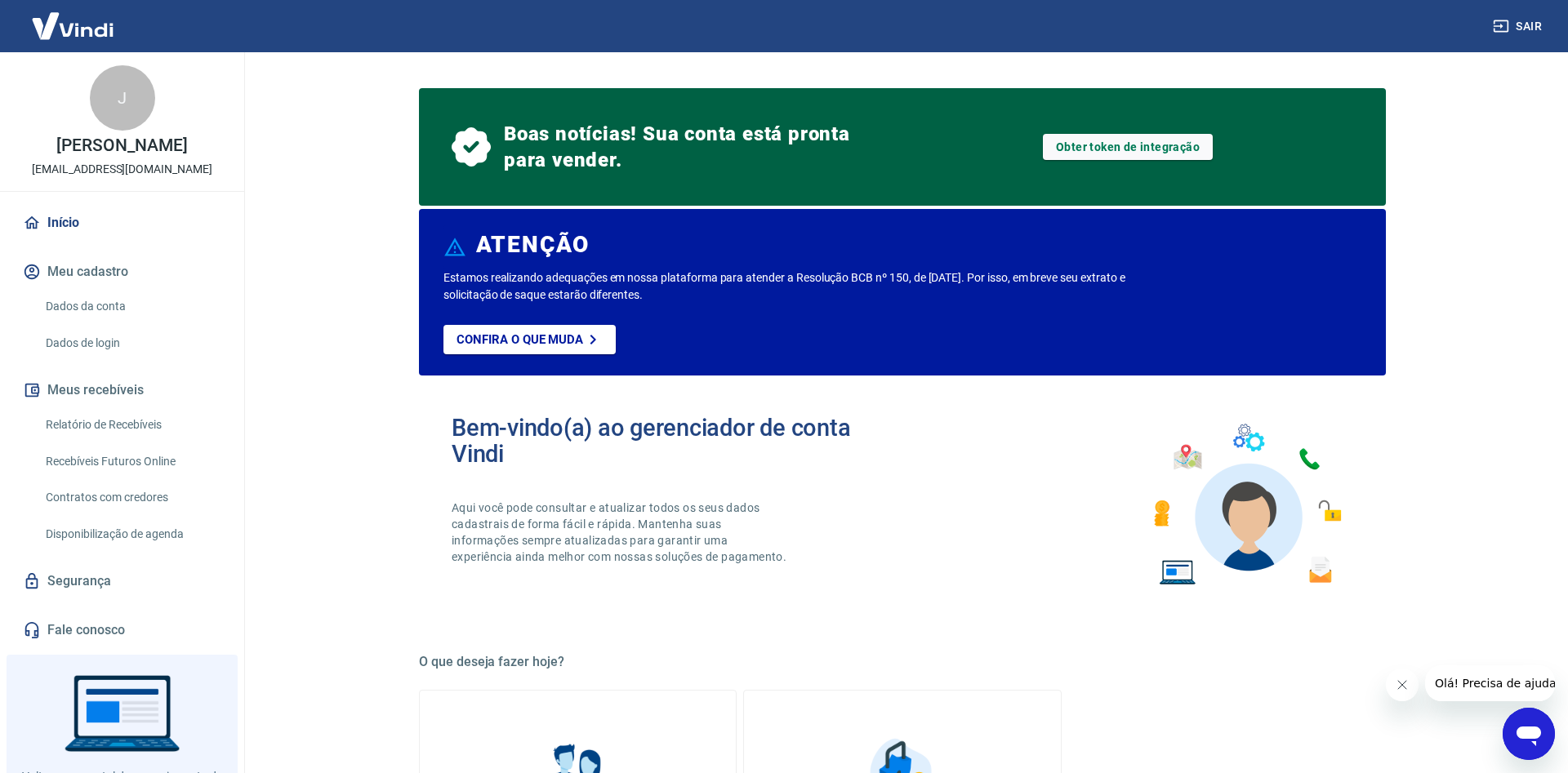
click at [1541, 731] on icon "Abrir janela de mensagens" at bounding box center [1529, 737] width 25 height 20
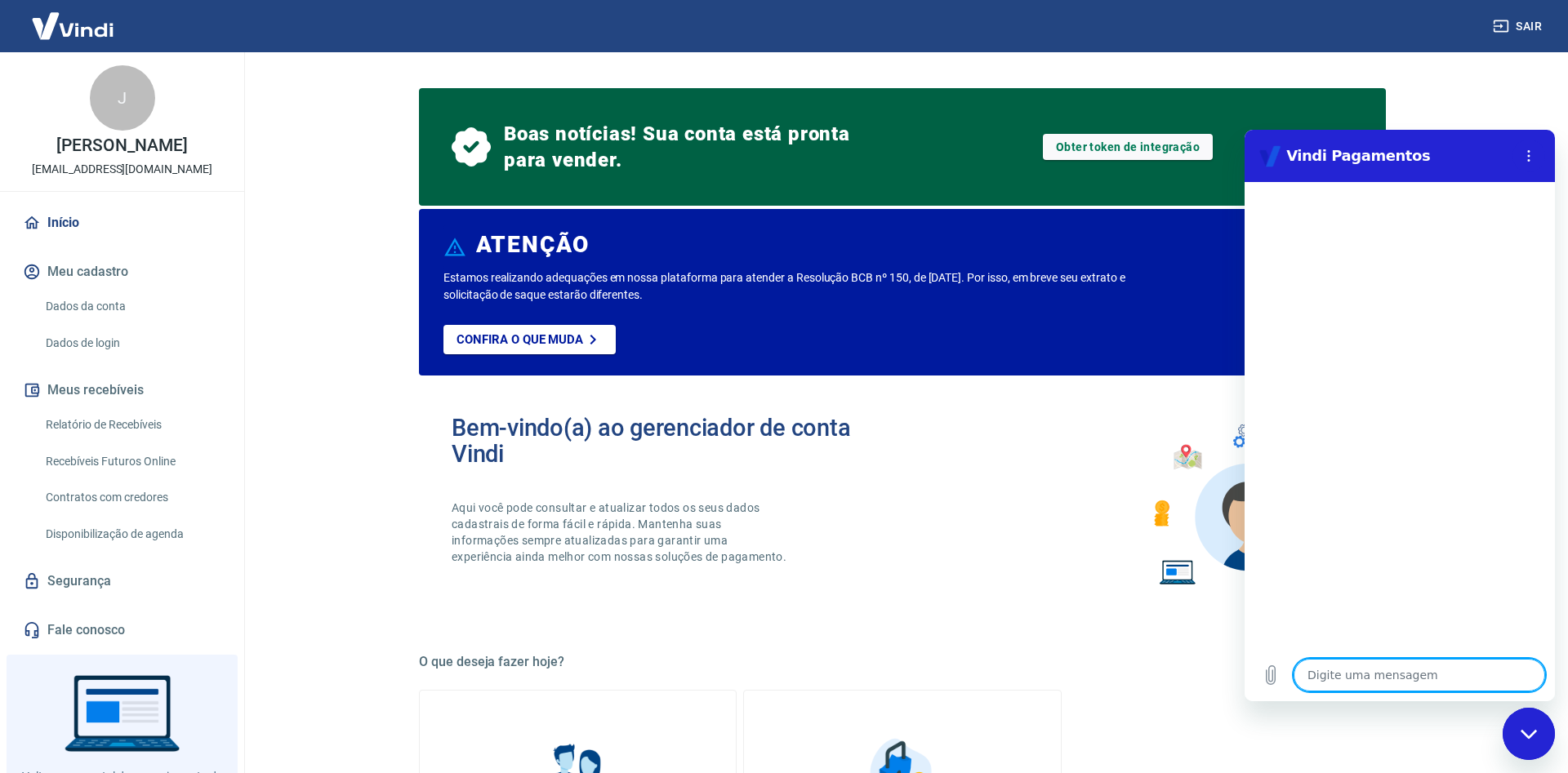
click at [1373, 675] on textarea at bounding box center [1420, 675] width 252 height 33
click at [1389, 682] on textarea at bounding box center [1420, 675] width 252 height 33
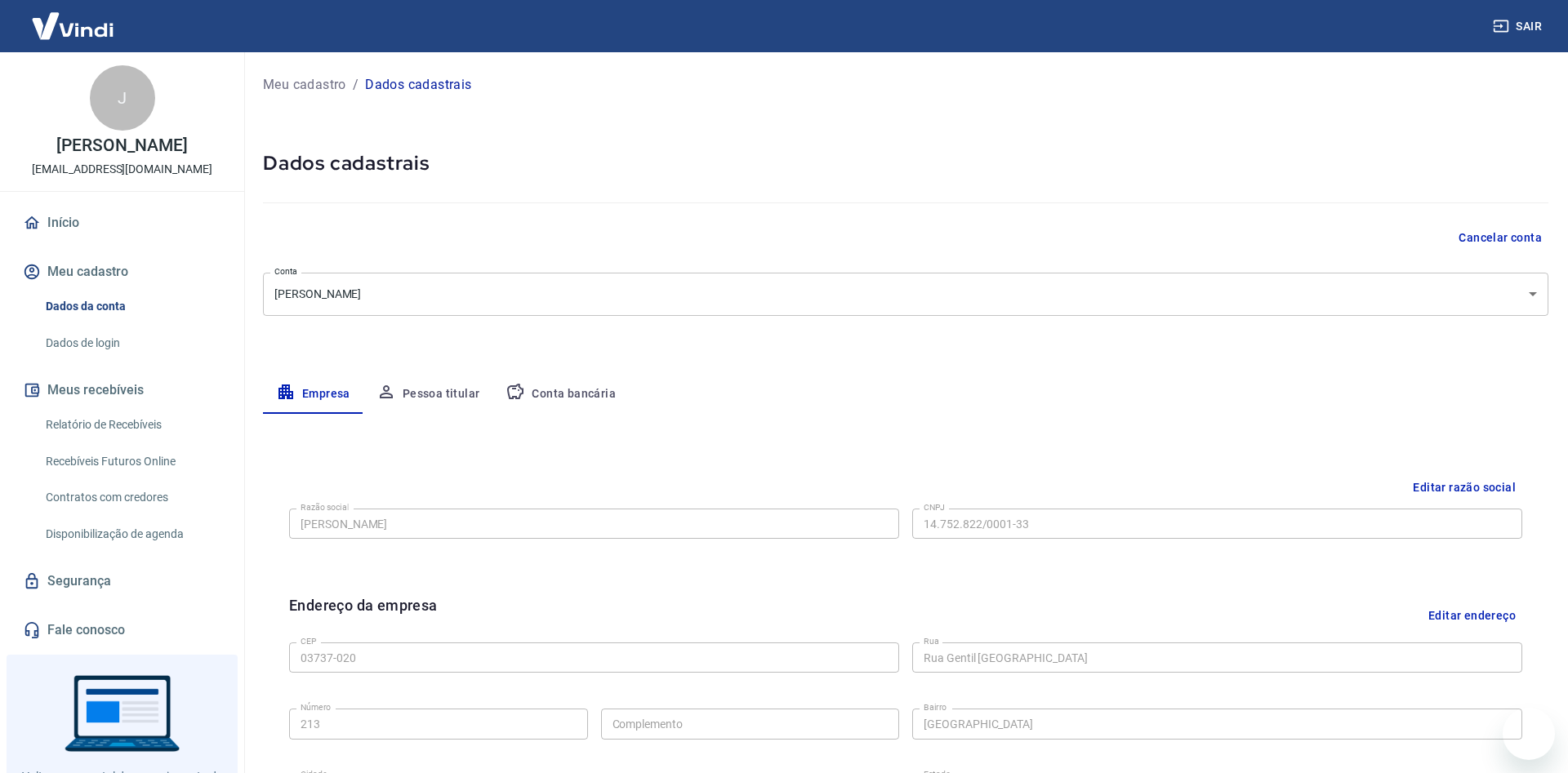
select select "SP"
select select "business"
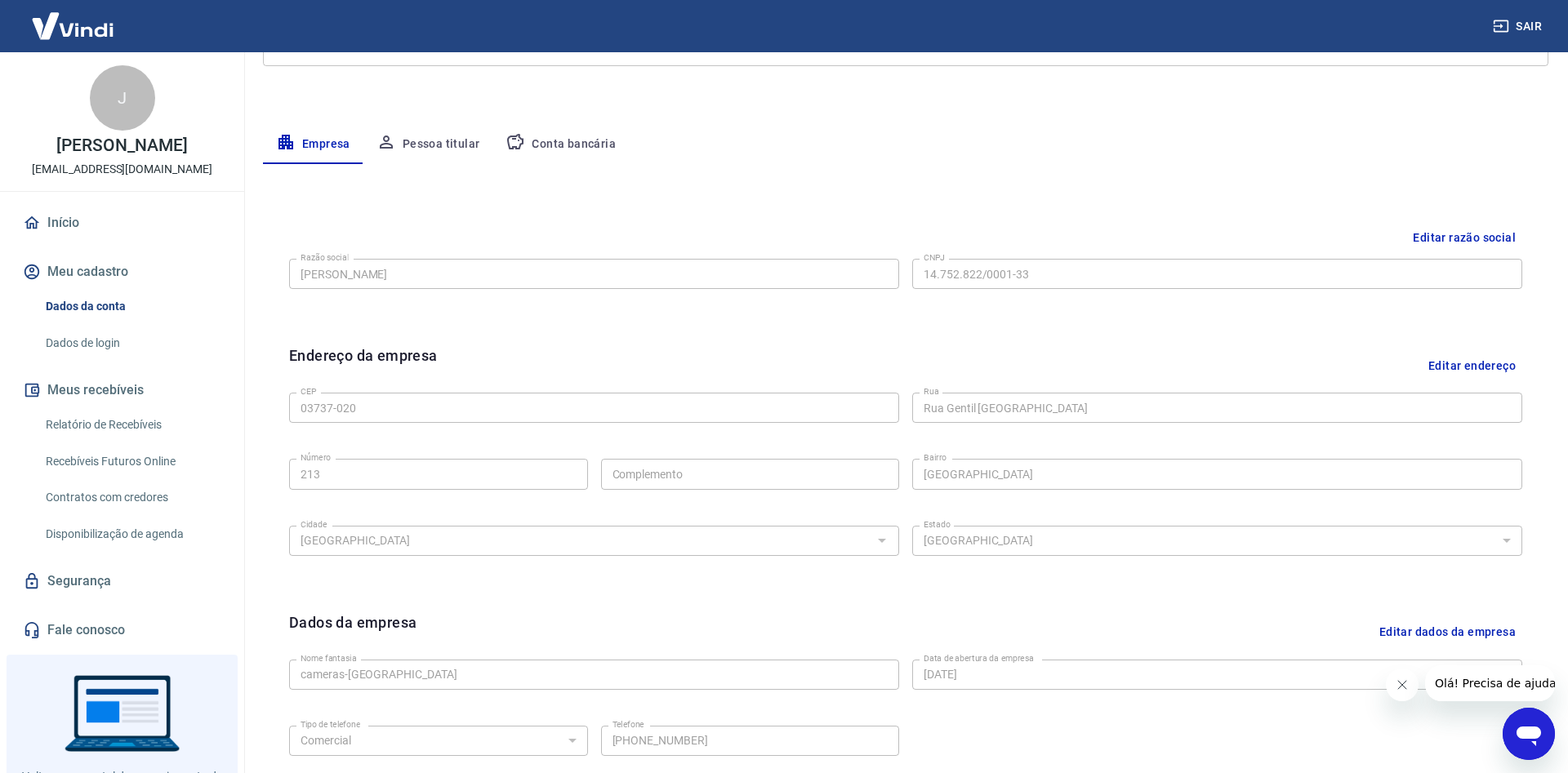
scroll to position [404, 0]
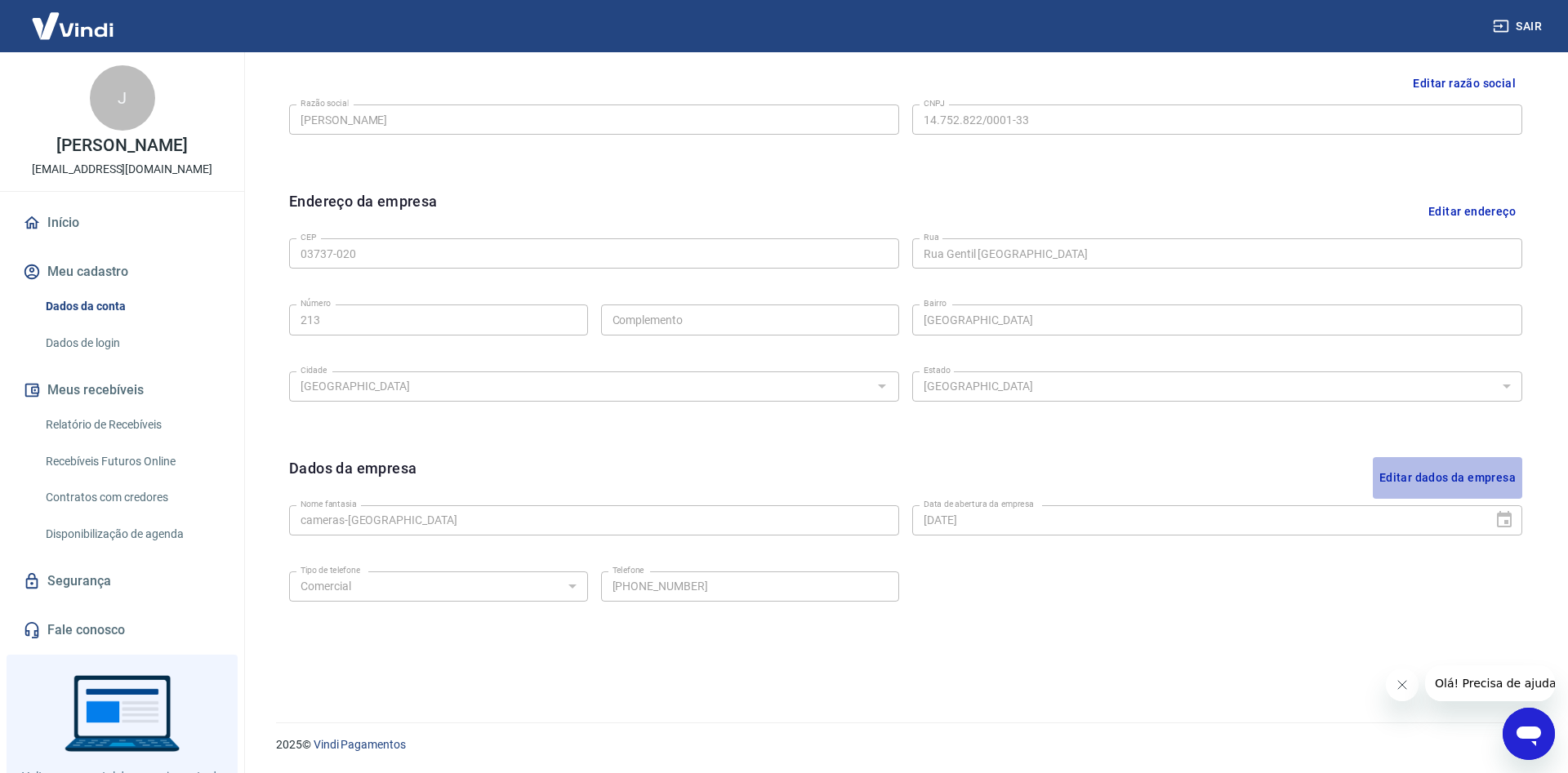
click at [1429, 472] on button "Editar dados da empresa" at bounding box center [1448, 478] width 150 height 42
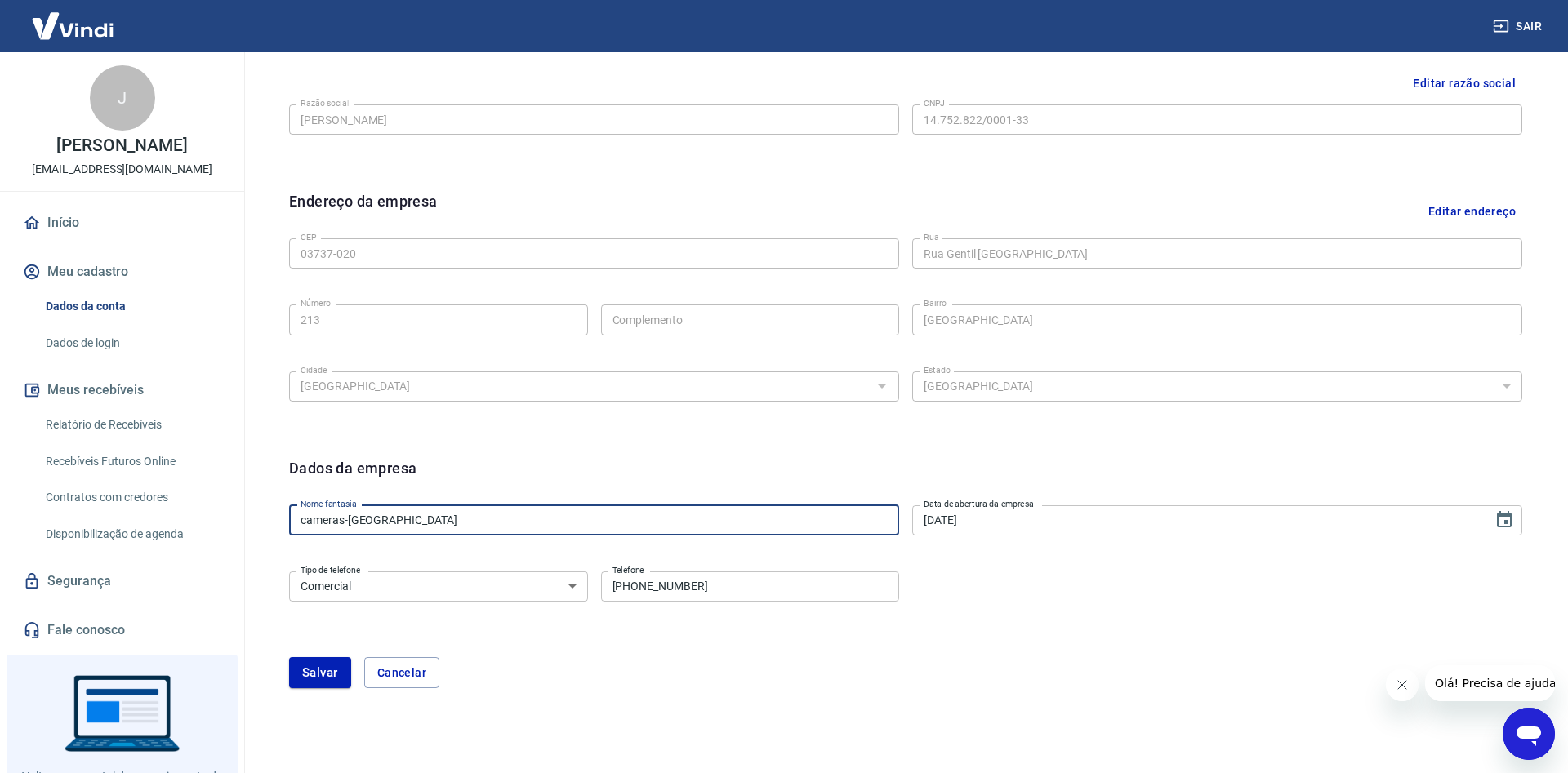
click at [420, 525] on input "cameras-[GEOGRAPHIC_DATA]" at bounding box center [594, 521] width 610 height 30
type input "Infotecdez"
click at [313, 673] on button "Salvar" at bounding box center [319, 673] width 62 height 31
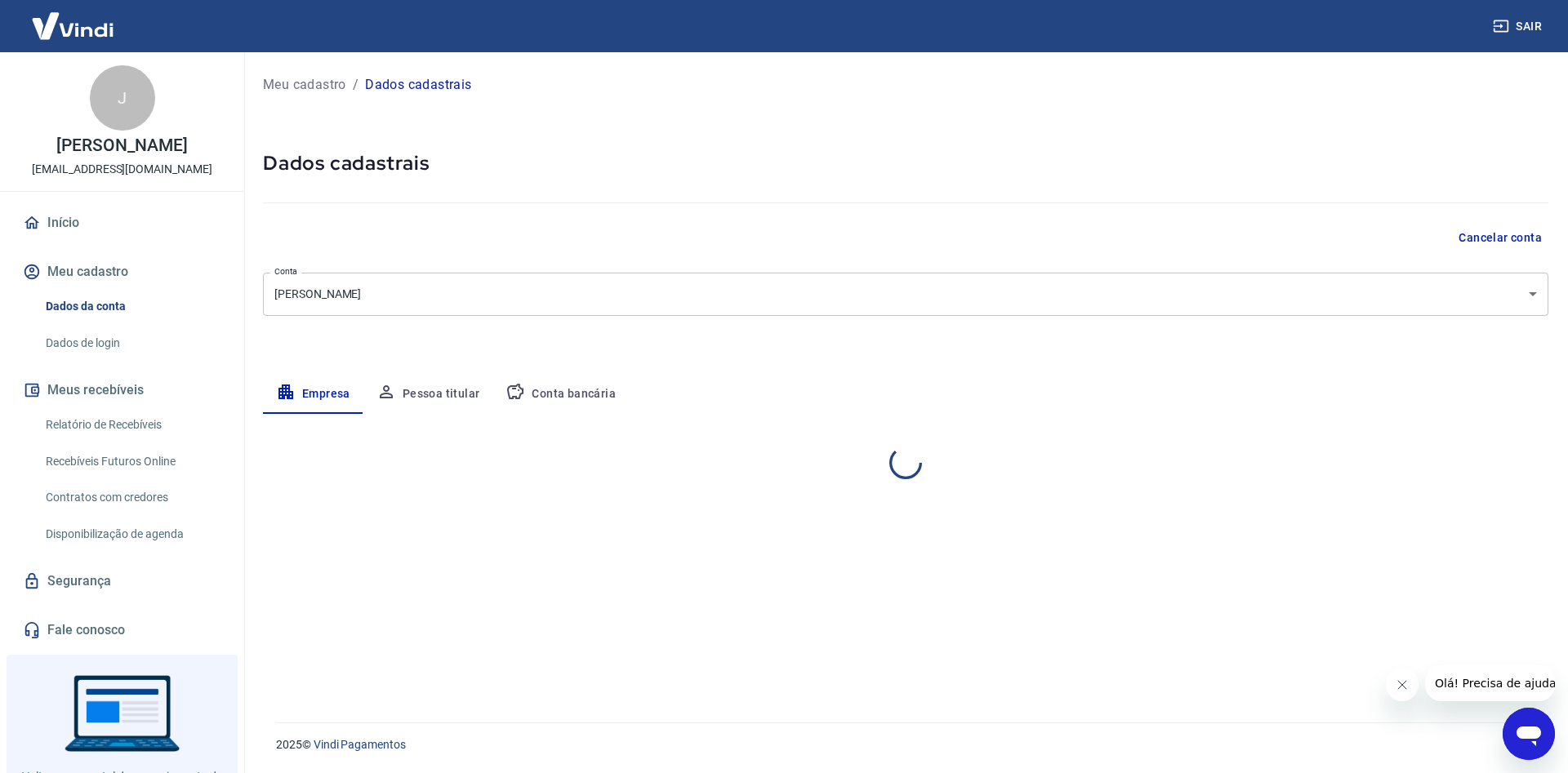
scroll to position [0, 0]
select select "SP"
select select "business"
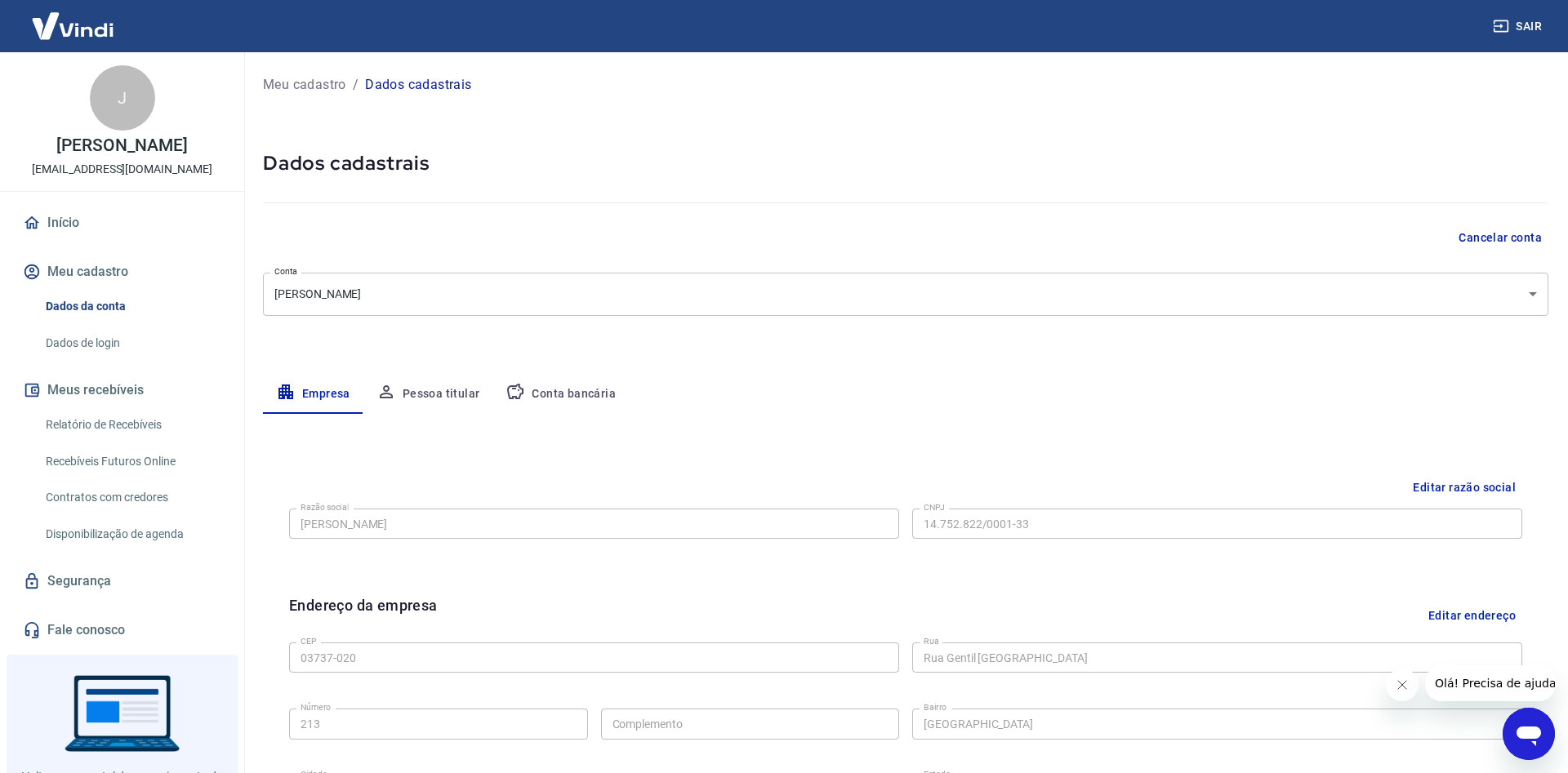
click at [84, 21] on img at bounding box center [72, 25] width 106 height 50
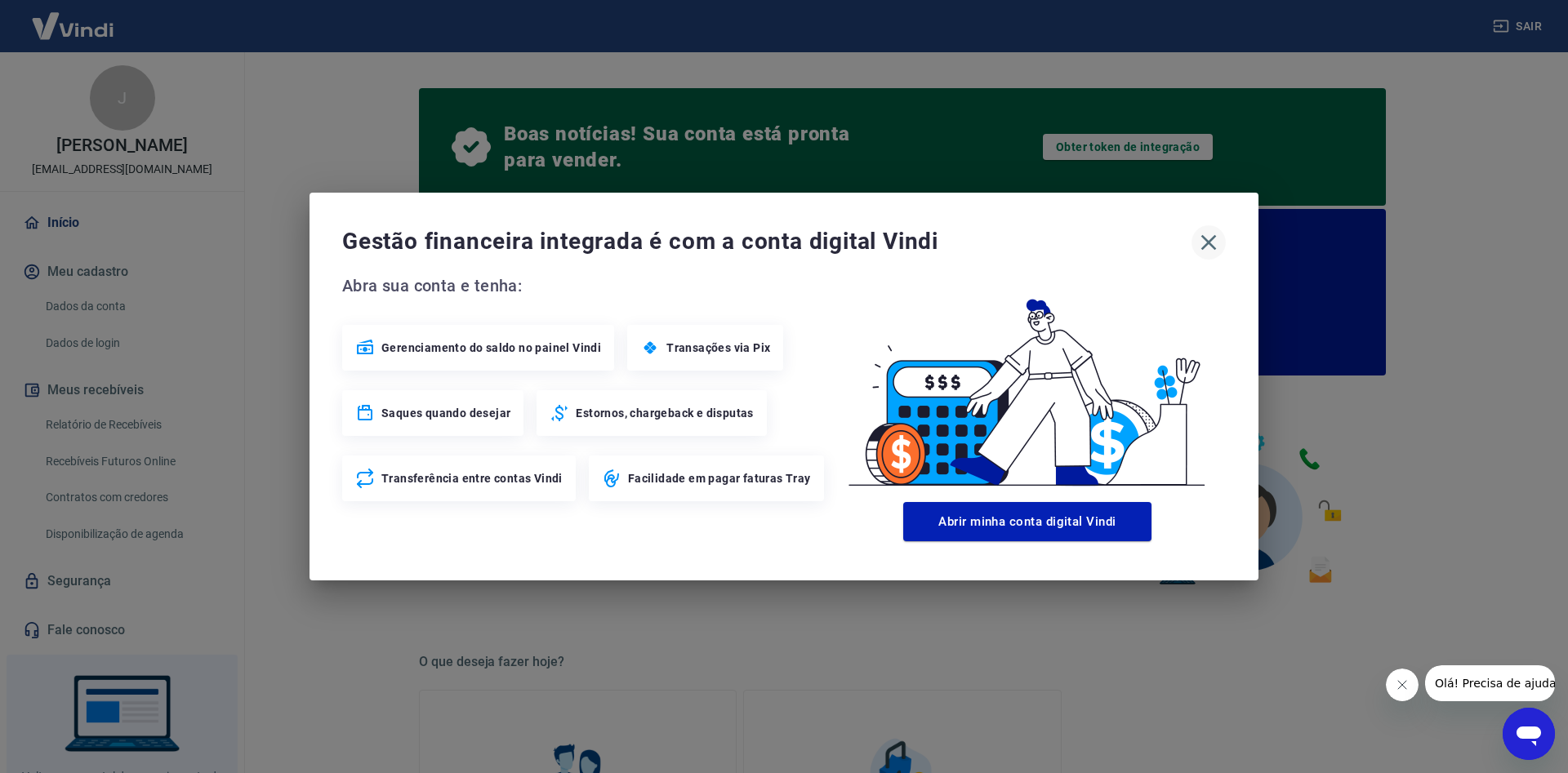
click at [1206, 238] on icon "button" at bounding box center [1209, 243] width 26 height 26
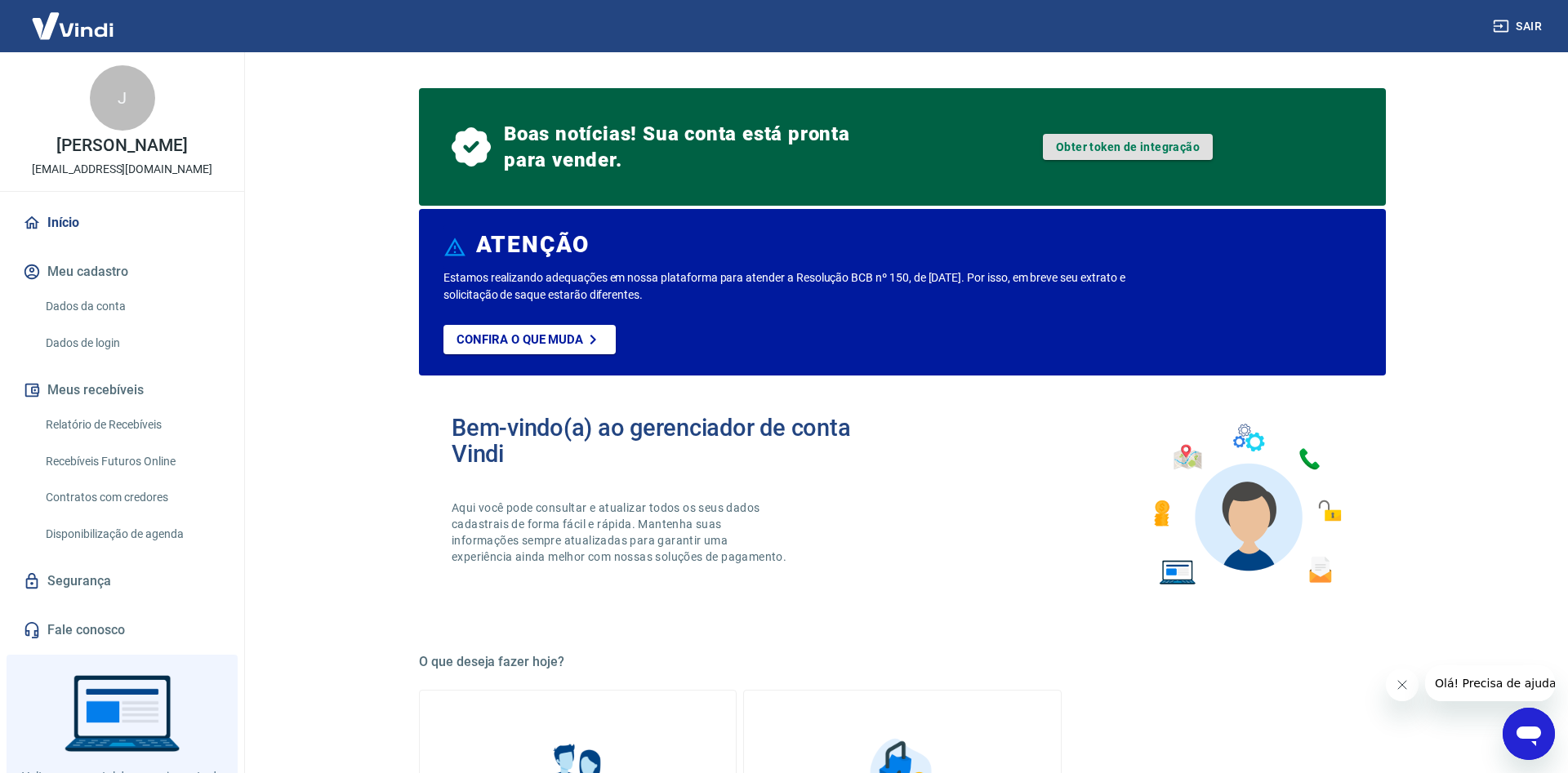
click at [1153, 150] on link "Obter token de integração" at bounding box center [1128, 147] width 170 height 26
